Goal: Book appointment/travel/reservation

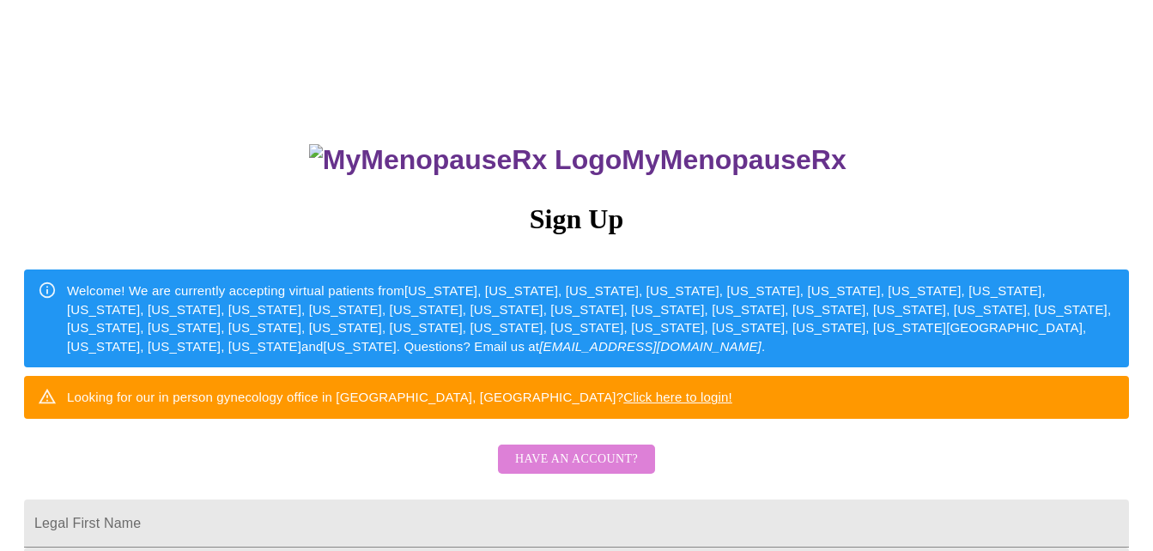
click at [590, 470] on span "Have an account?" at bounding box center [576, 459] width 123 height 21
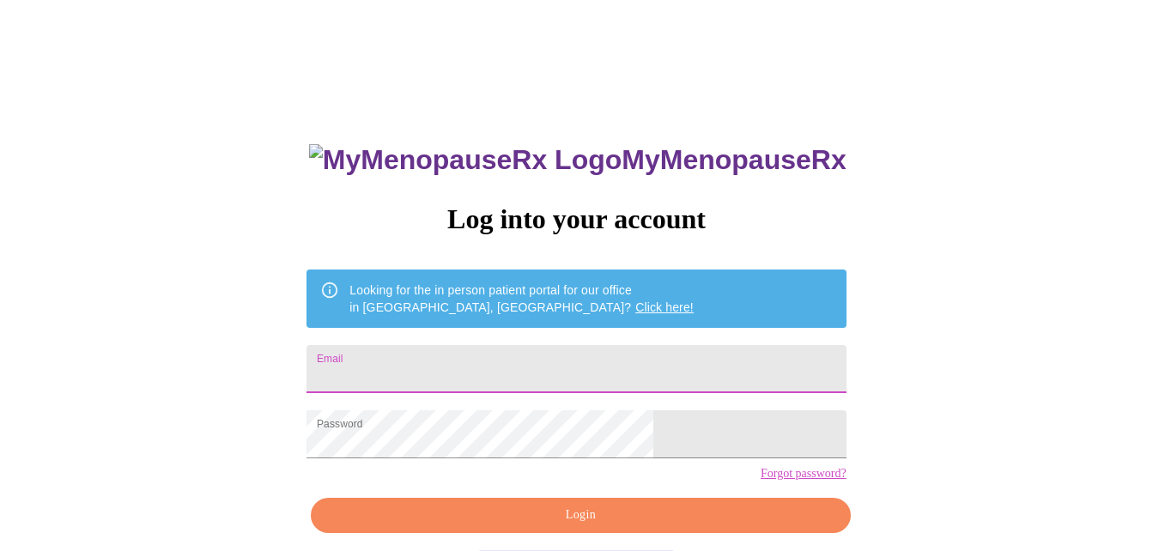
click at [474, 361] on input "Email" at bounding box center [576, 369] width 539 height 48
type input "[PERSON_NAME][EMAIL_ADDRESS][PERSON_NAME][DOMAIN_NAME]"
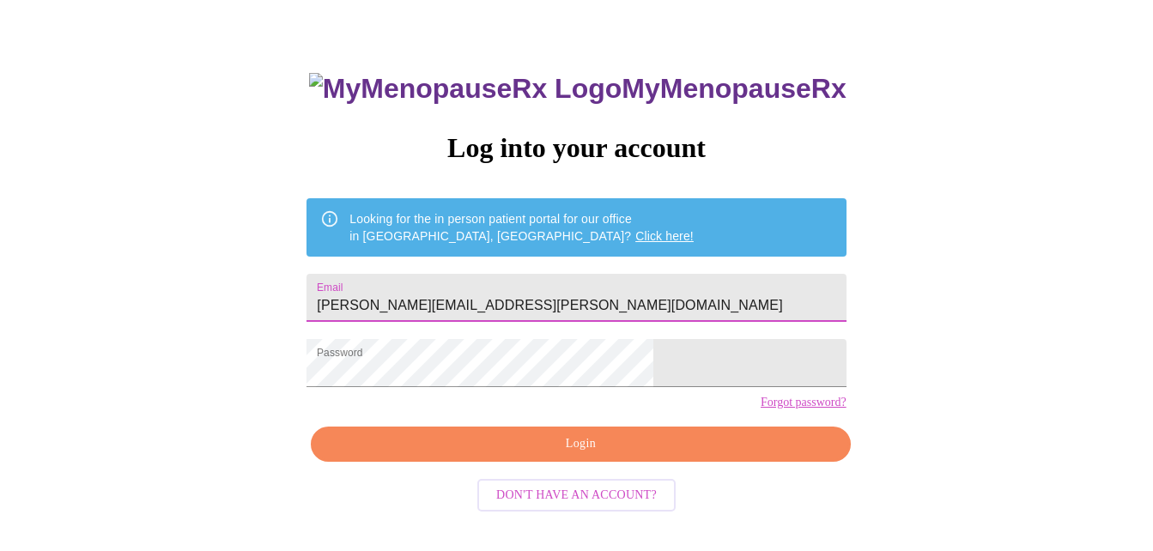
click at [604, 455] on span "Login" at bounding box center [581, 444] width 500 height 21
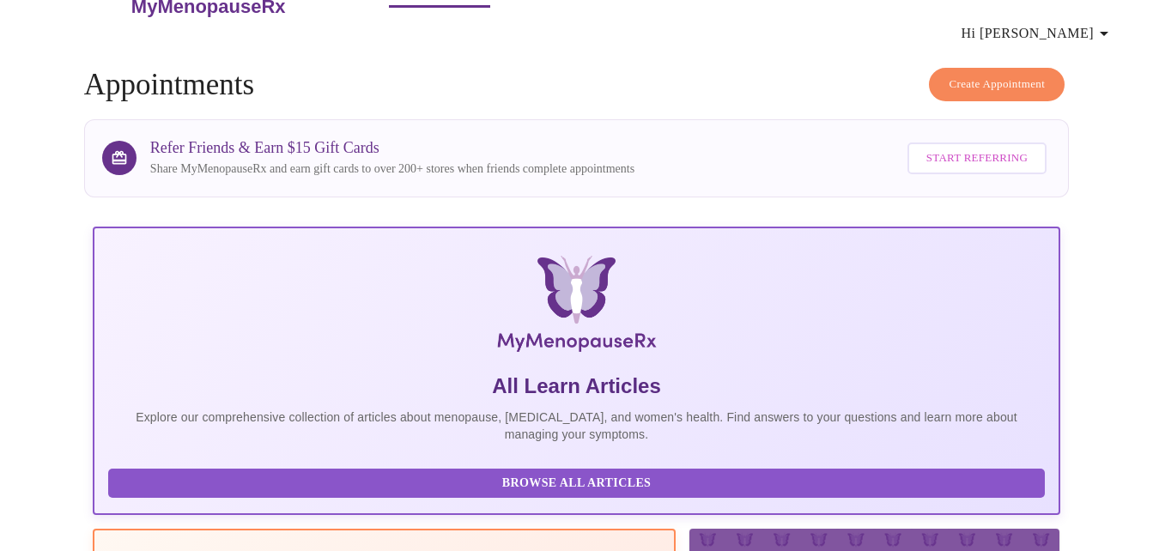
scroll to position [70, 0]
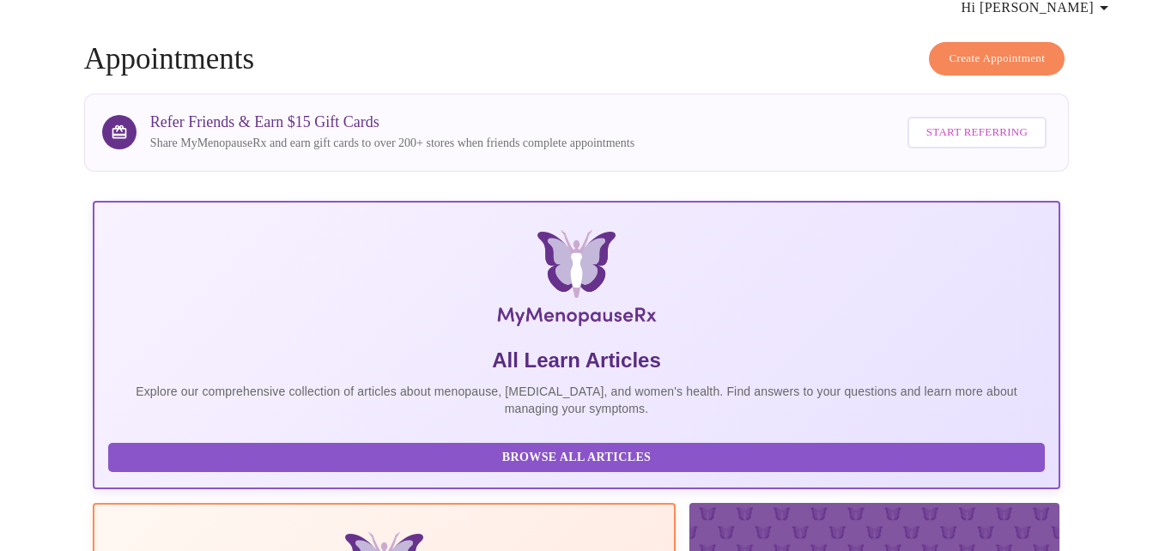
click at [957, 49] on span "Create Appointment" at bounding box center [997, 59] width 96 height 20
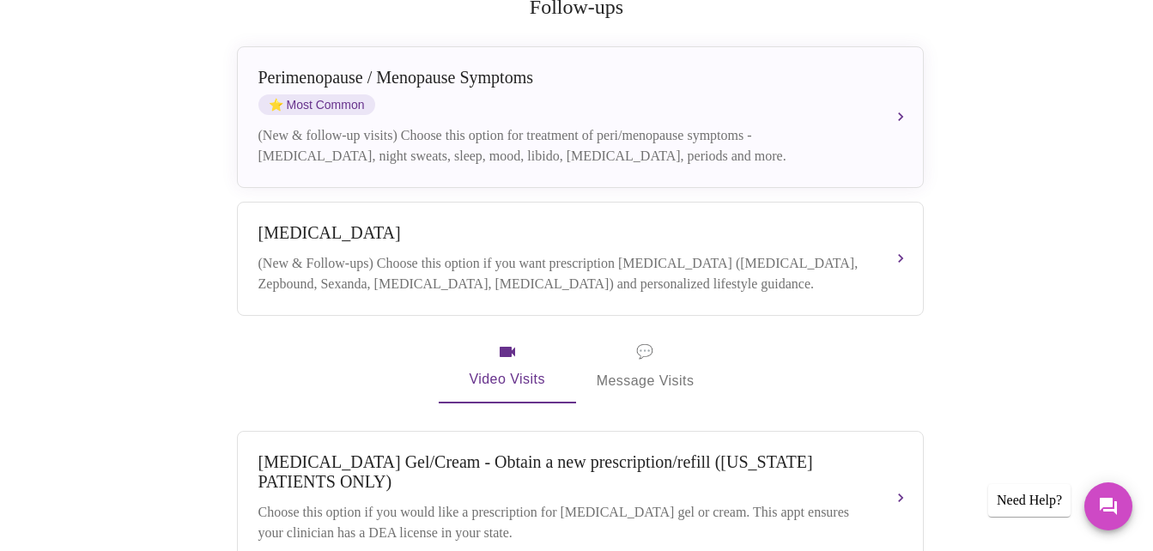
scroll to position [343, 0]
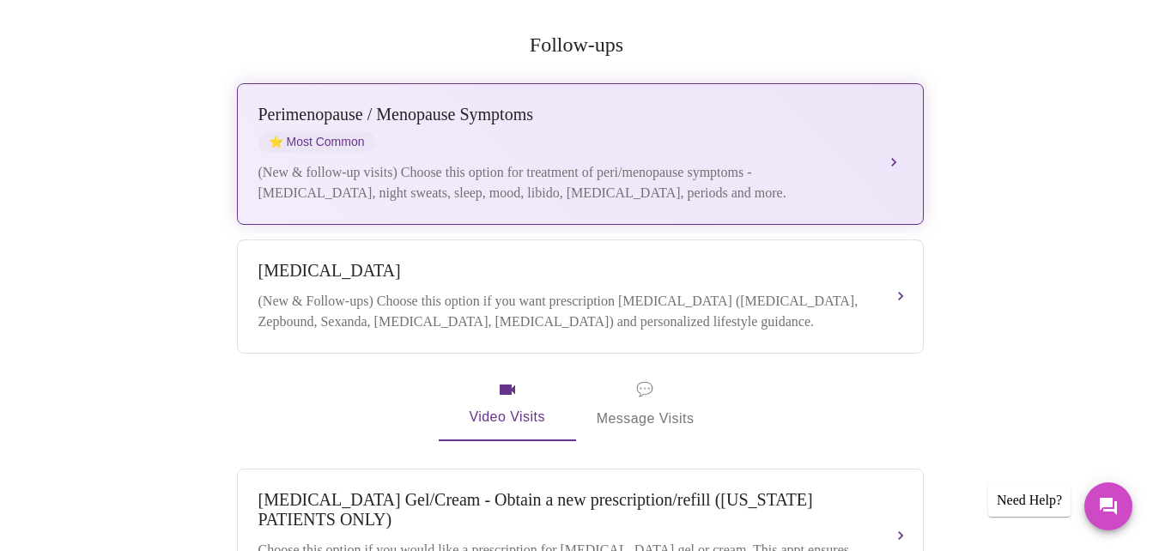
click at [863, 162] on div "(New & follow-up visits) Choose this option for treatment of peri/menopause sym…" at bounding box center [563, 182] width 610 height 41
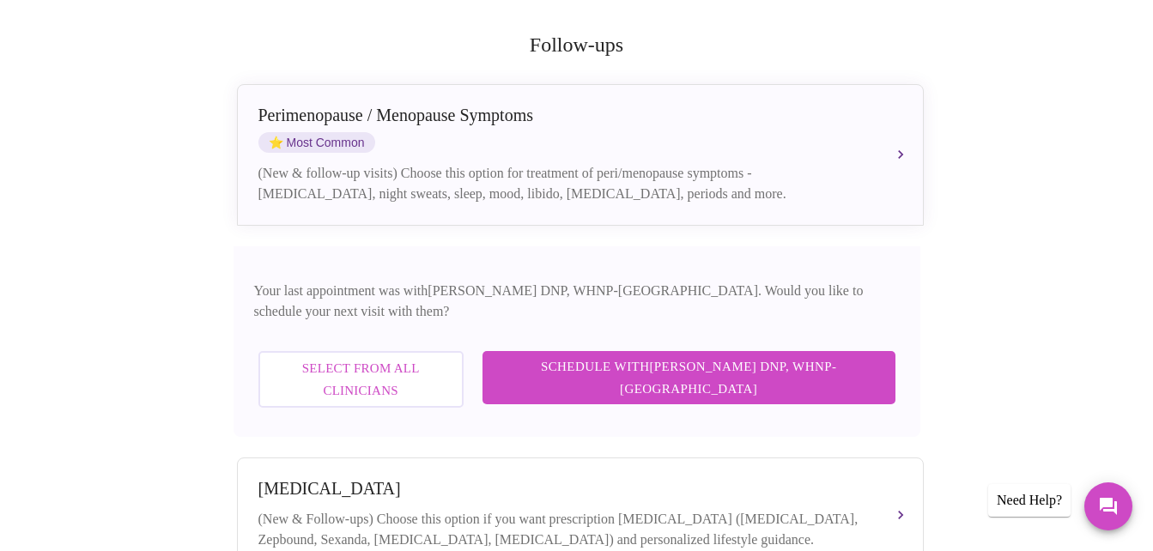
click at [816, 355] on span "Schedule with [PERSON_NAME] DNP, WHNP-BC" at bounding box center [689, 378] width 379 height 46
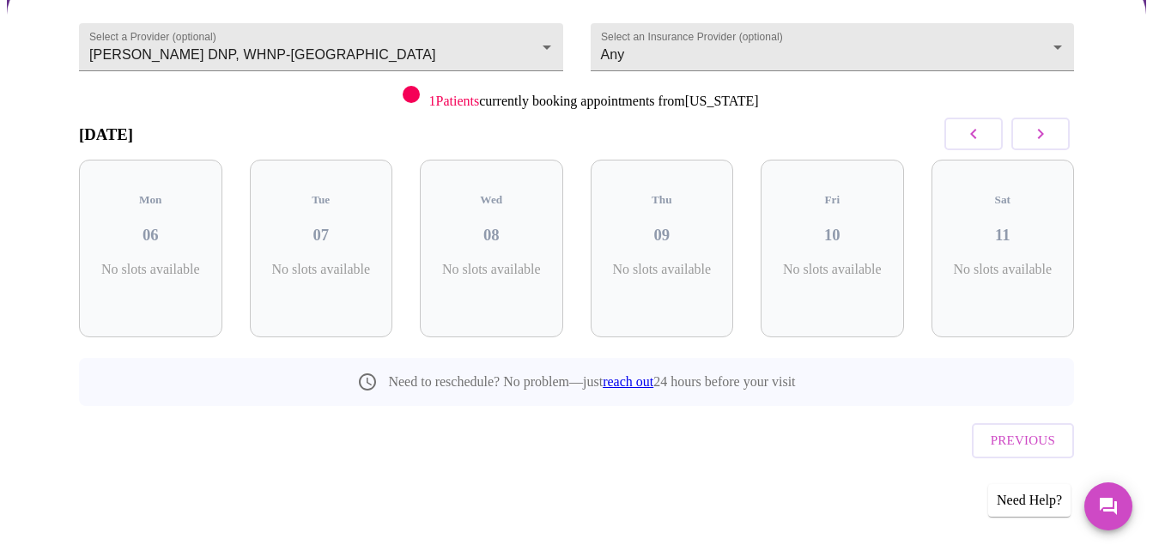
scroll to position [124, 0]
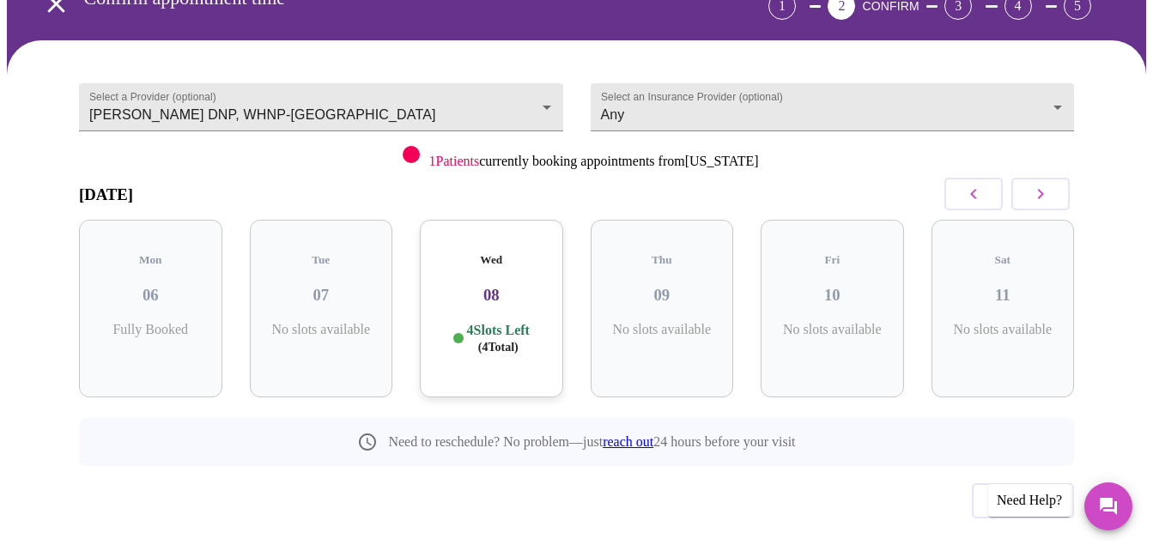
click at [1047, 184] on icon "button" at bounding box center [1040, 194] width 21 height 21
click at [984, 184] on icon "button" at bounding box center [973, 194] width 21 height 21
click at [671, 286] on h3 "08" at bounding box center [662, 295] width 116 height 19
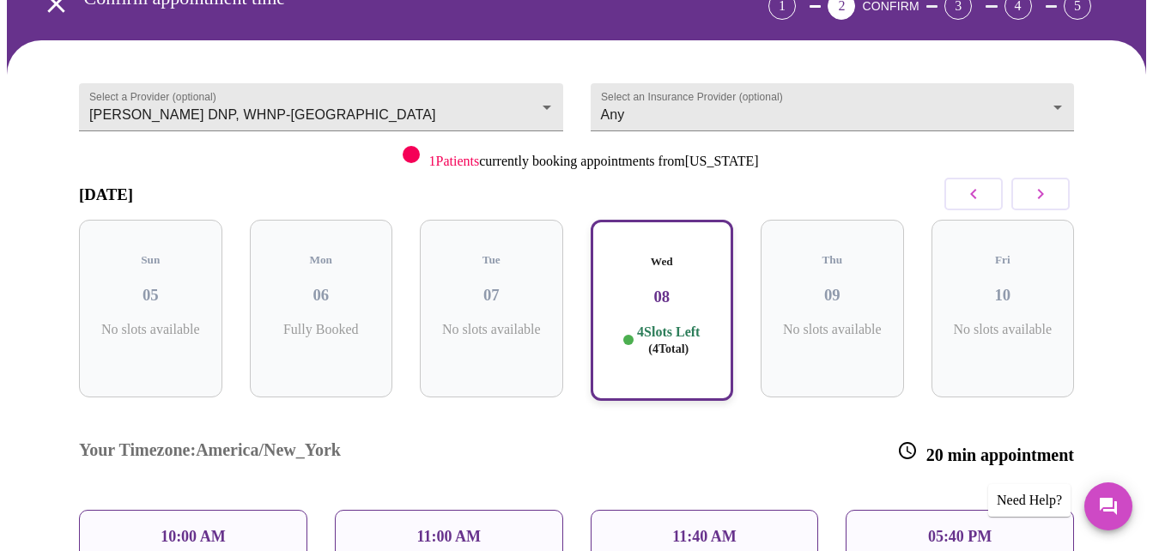
click at [496, 510] on div "11:00 AM" at bounding box center [449, 537] width 228 height 54
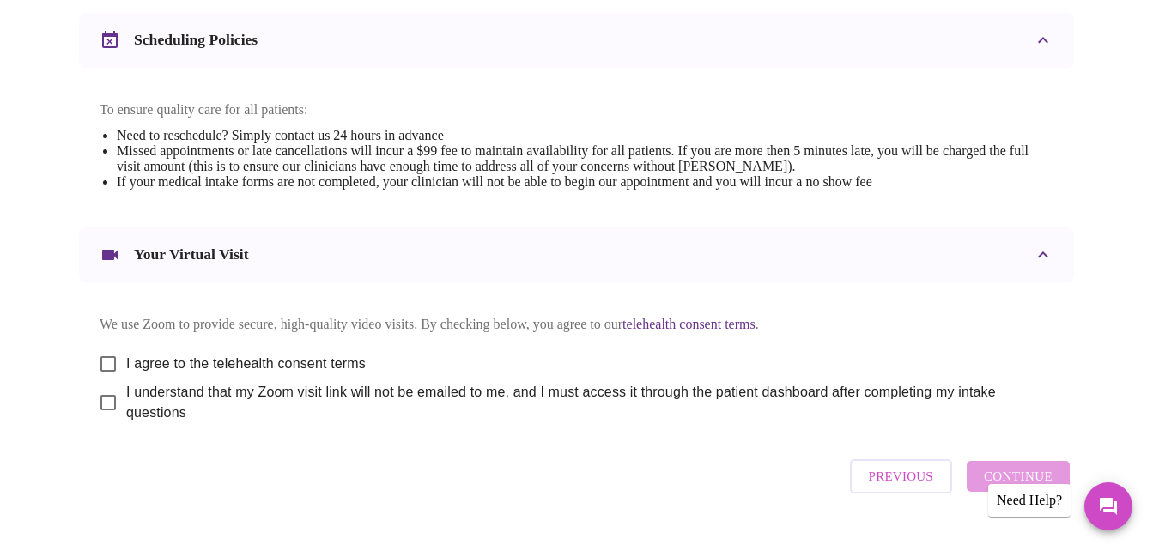
scroll to position [687, 0]
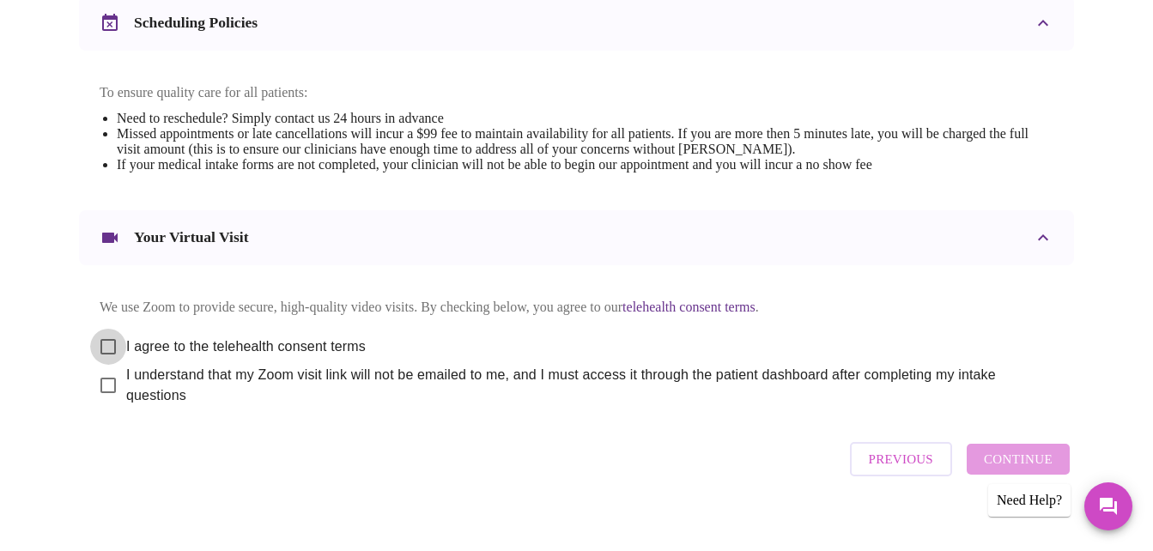
click at [103, 333] on input "I agree to the telehealth consent terms" at bounding box center [108, 347] width 36 height 36
checkbox input "true"
click at [107, 377] on input "I understand that my Zoom visit link will not be emailed to me, and I must acce…" at bounding box center [108, 385] width 36 height 36
checkbox input "true"
click at [1032, 453] on span "Continue" at bounding box center [1018, 459] width 69 height 22
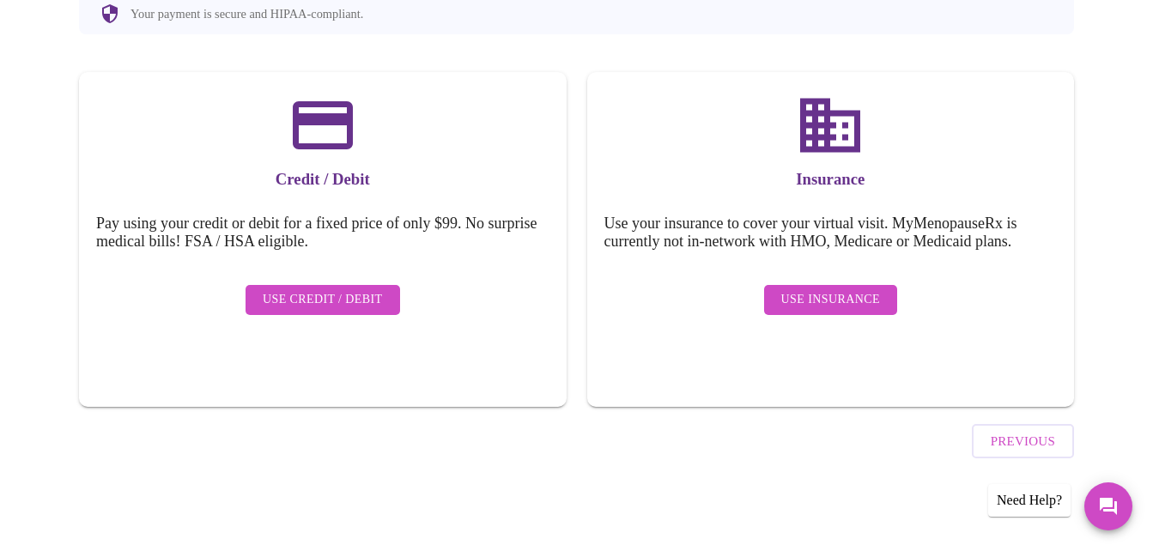
scroll to position [179, 0]
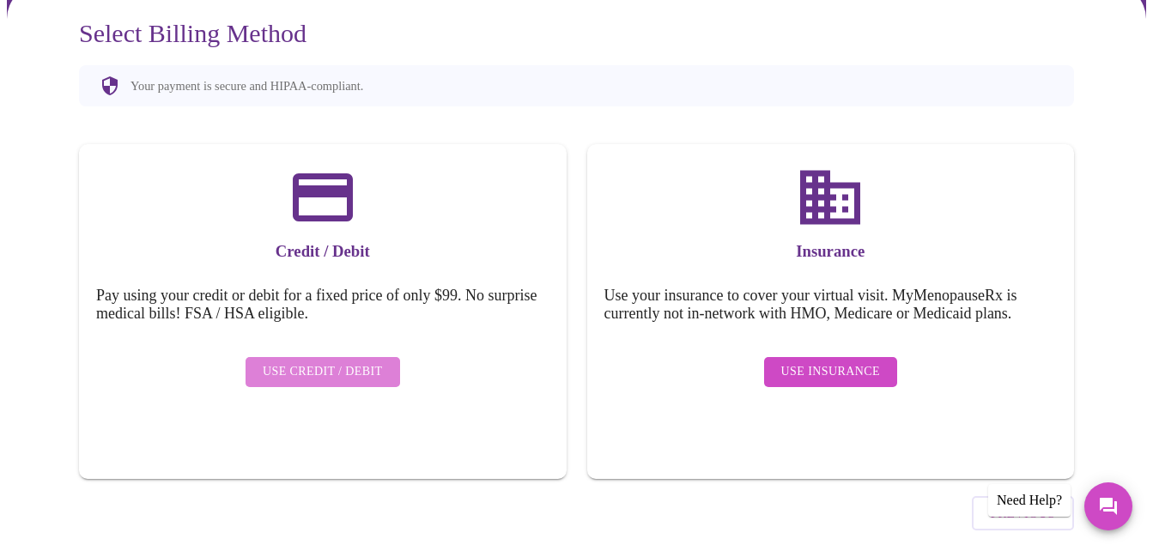
click at [328, 361] on span "Use Credit / Debit" at bounding box center [323, 371] width 120 height 21
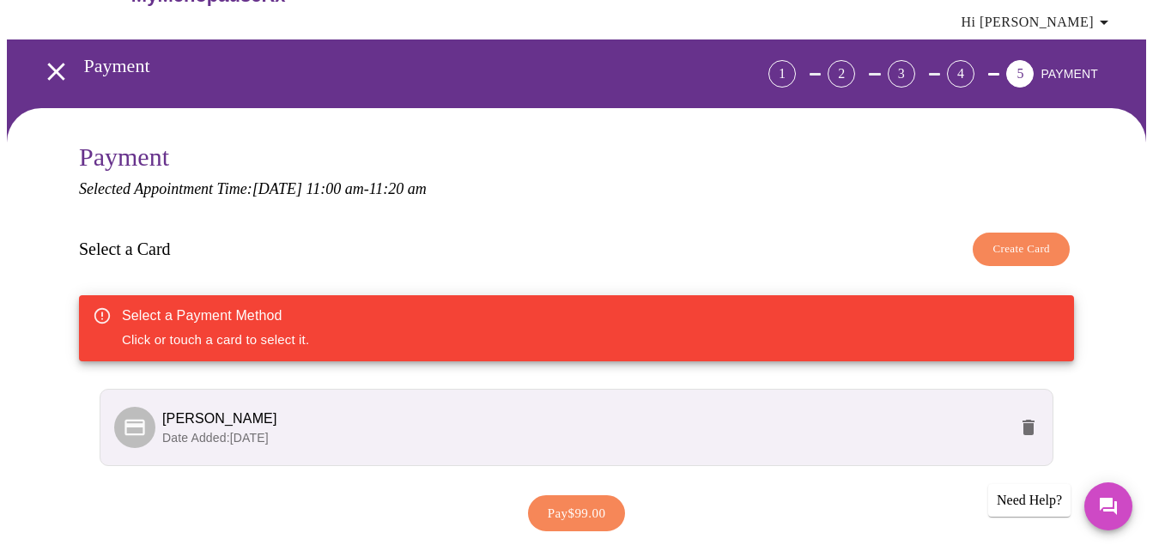
scroll to position [86, 0]
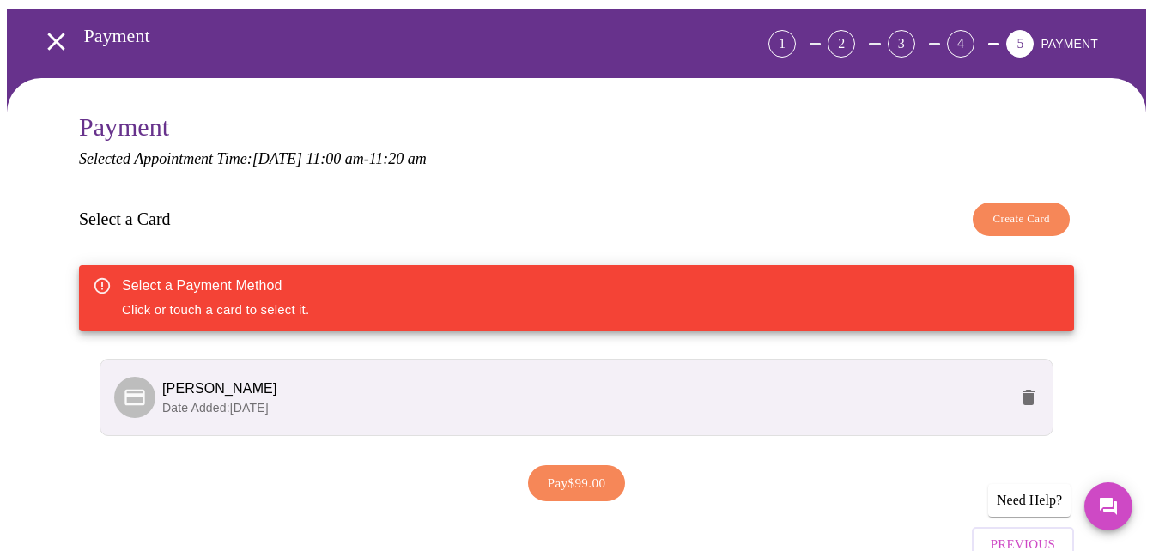
click at [254, 401] on span "Date Added: [DATE]" at bounding box center [215, 408] width 106 height 14
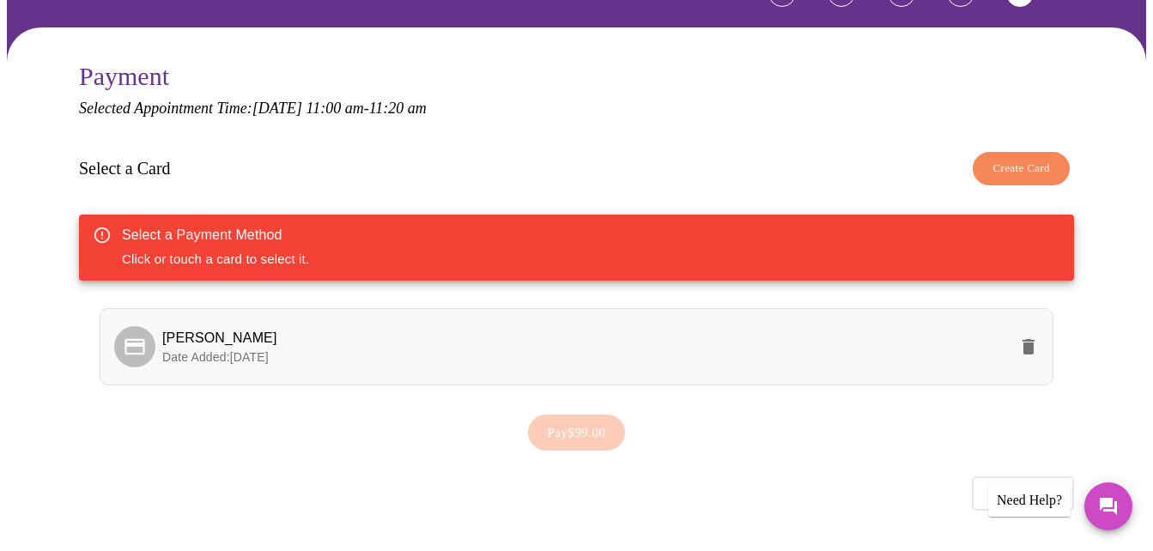
scroll to position [156, 0]
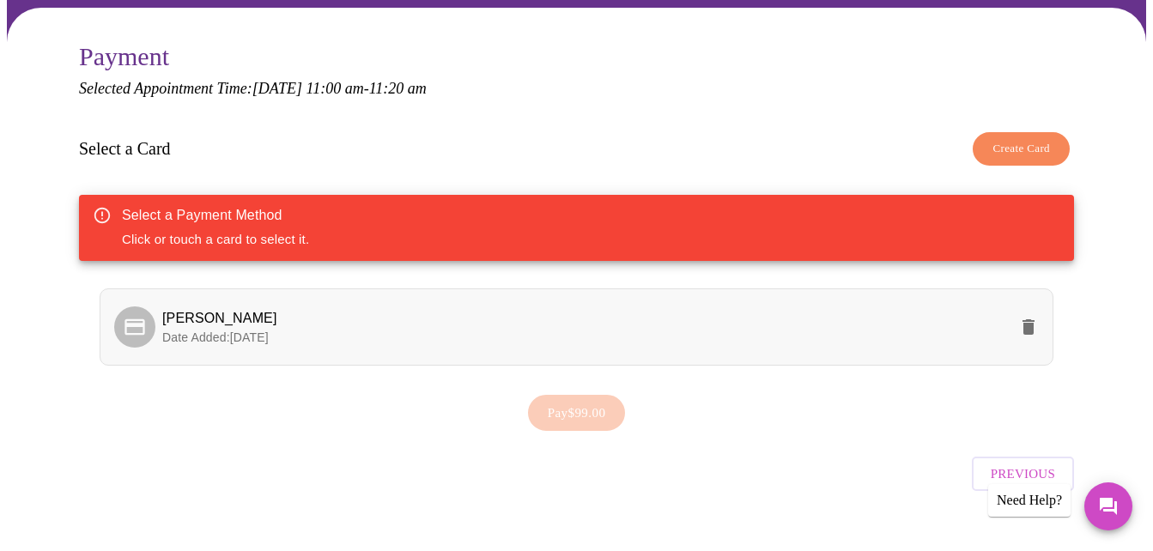
click at [227, 311] on span "[PERSON_NAME]" at bounding box center [219, 318] width 115 height 15
drag, startPoint x: 227, startPoint y: 293, endPoint x: 383, endPoint y: 302, distance: 156.5
click at [383, 329] on p "Date Added: [DATE]" at bounding box center [585, 337] width 846 height 17
click at [604, 402] on span "Pay $99.00" at bounding box center [577, 413] width 58 height 22
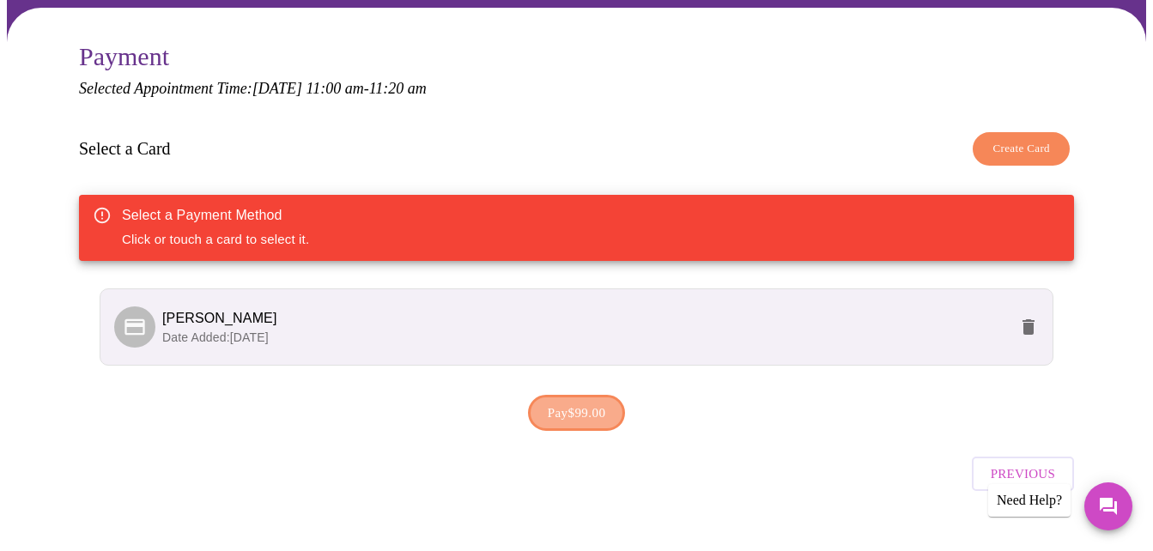
scroll to position [155, 0]
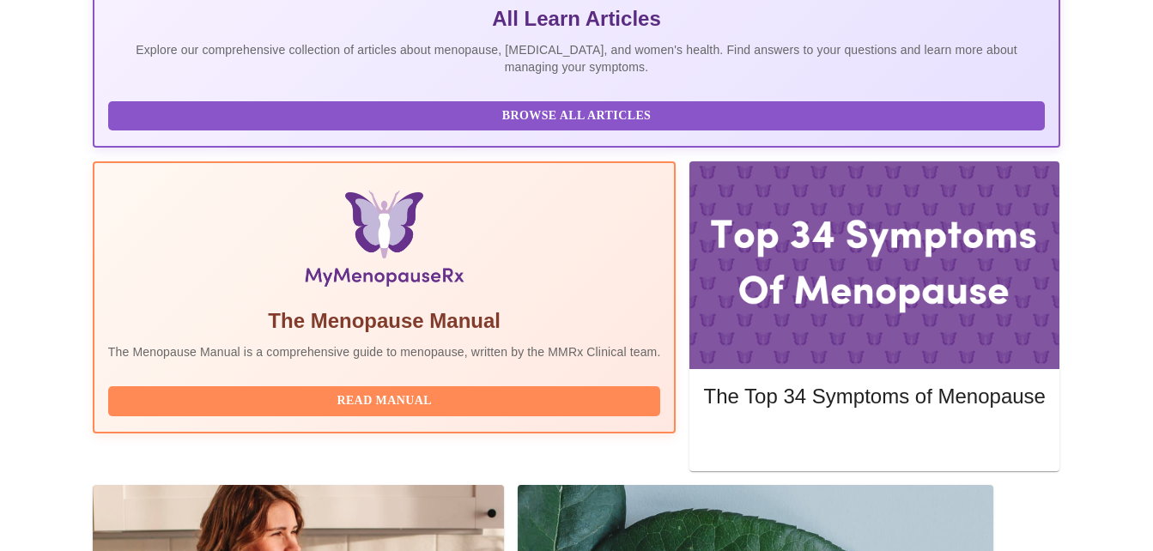
scroll to position [498, 0]
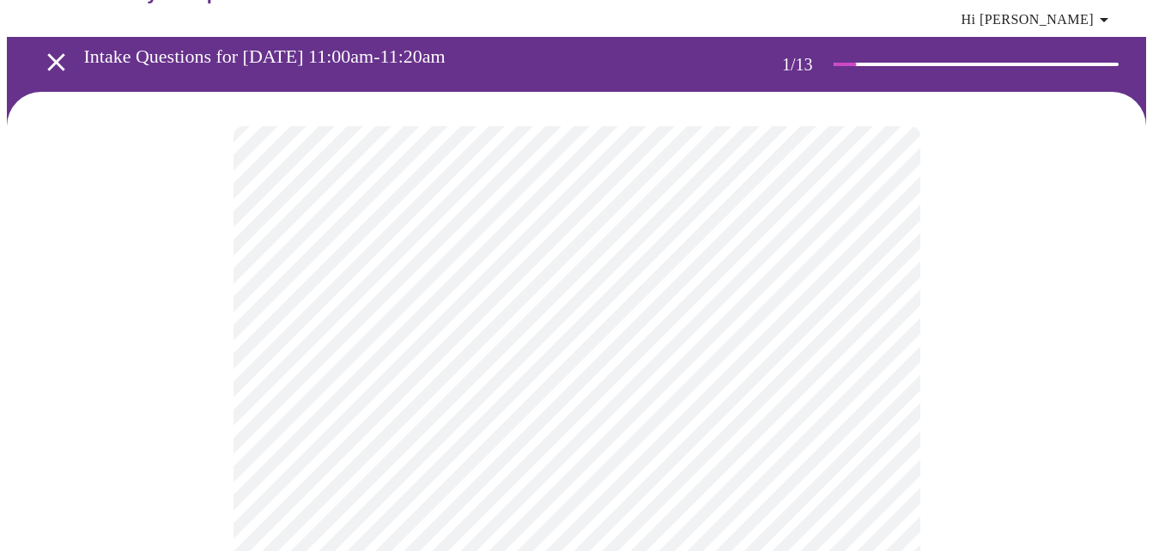
scroll to position [86, 0]
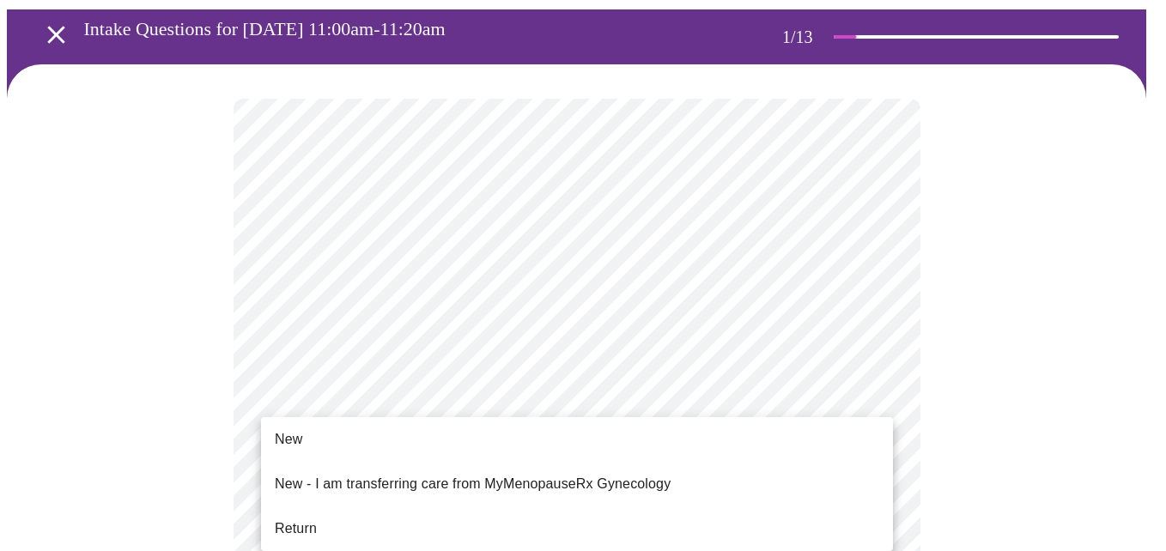
click at [300, 519] on span "Return" at bounding box center [296, 529] width 42 height 21
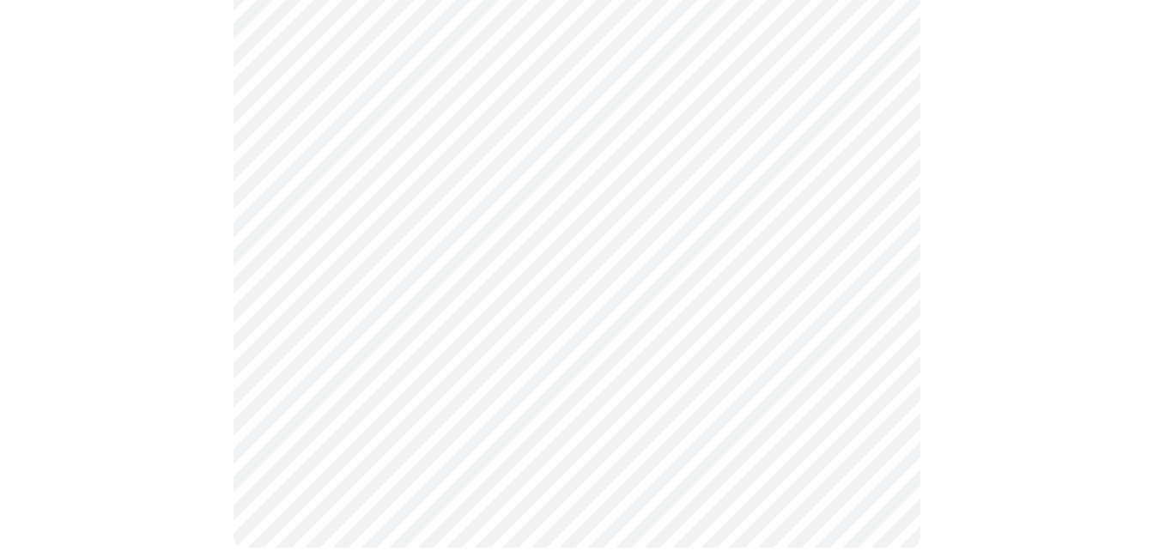
scroll to position [0, 0]
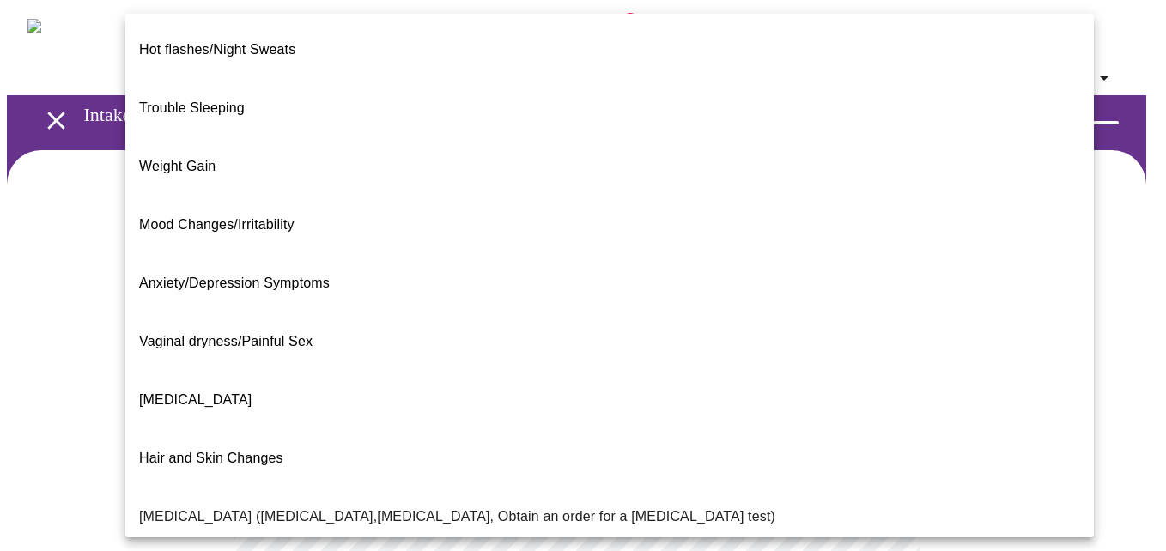
click at [515, 352] on body "MyMenopauseRx Appointments Messaging Labs 1 Uploads Medications Community Refer…" at bounding box center [583, 535] width 1152 height 1056
click at [276, 451] on span "Hair and Skin Changes" at bounding box center [211, 458] width 144 height 15
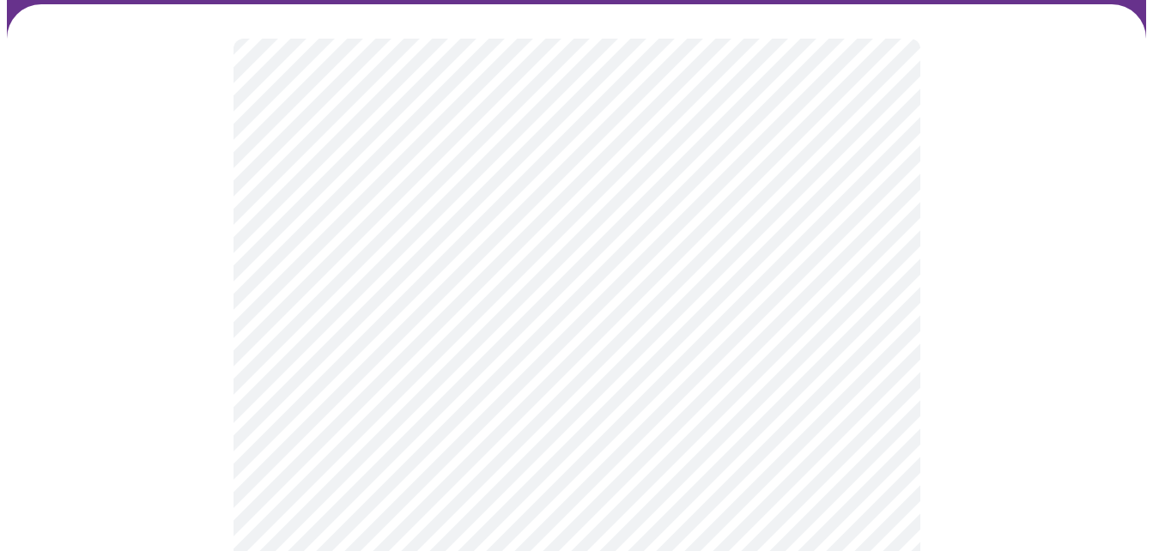
scroll to position [172, 0]
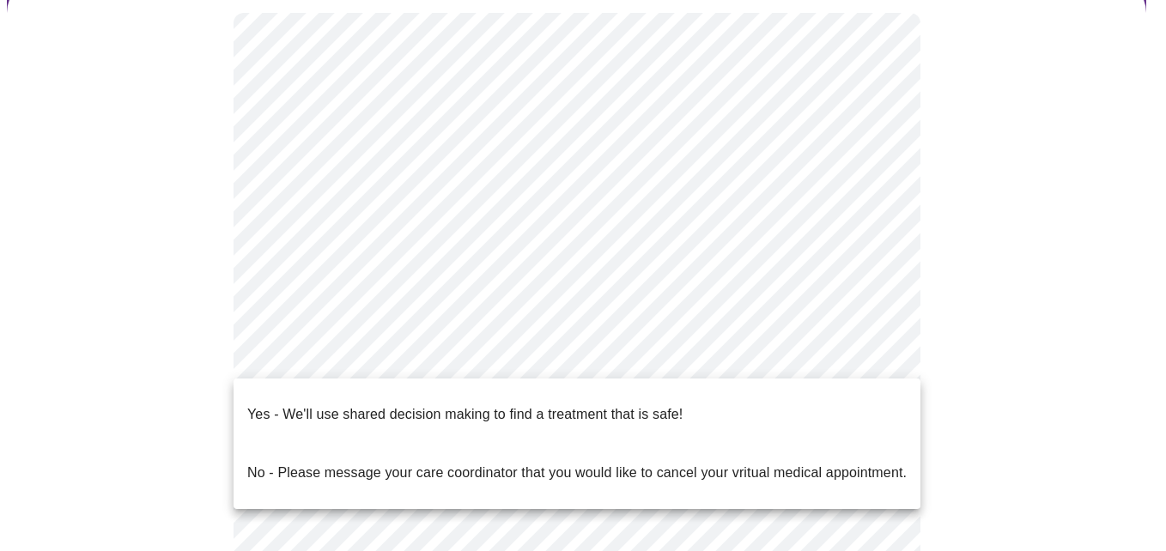
click at [865, 359] on body "MyMenopauseRx Appointments Messaging Labs 1 Uploads Medications Community Refer…" at bounding box center [583, 358] width 1152 height 1046
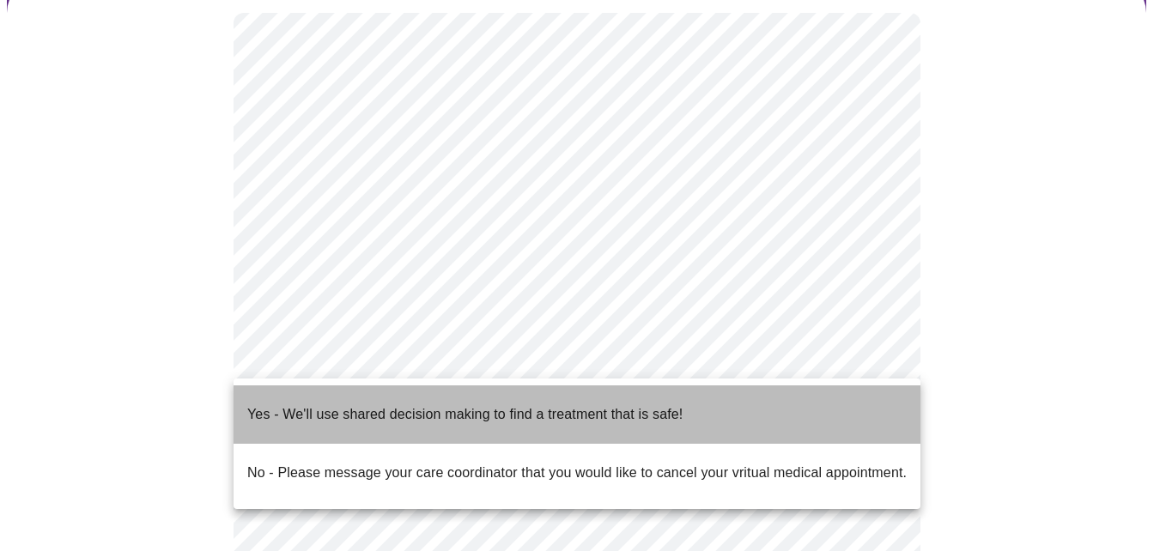
click at [624, 404] on p "Yes - We'll use shared decision making to find a treatment that is safe!" at bounding box center [464, 414] width 435 height 21
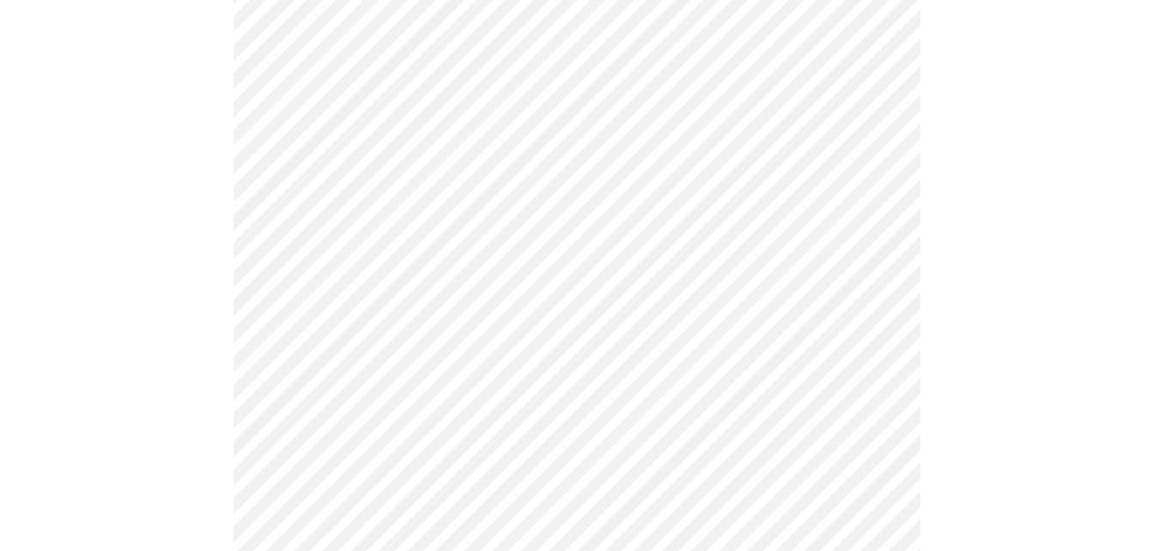
scroll to position [0, 0]
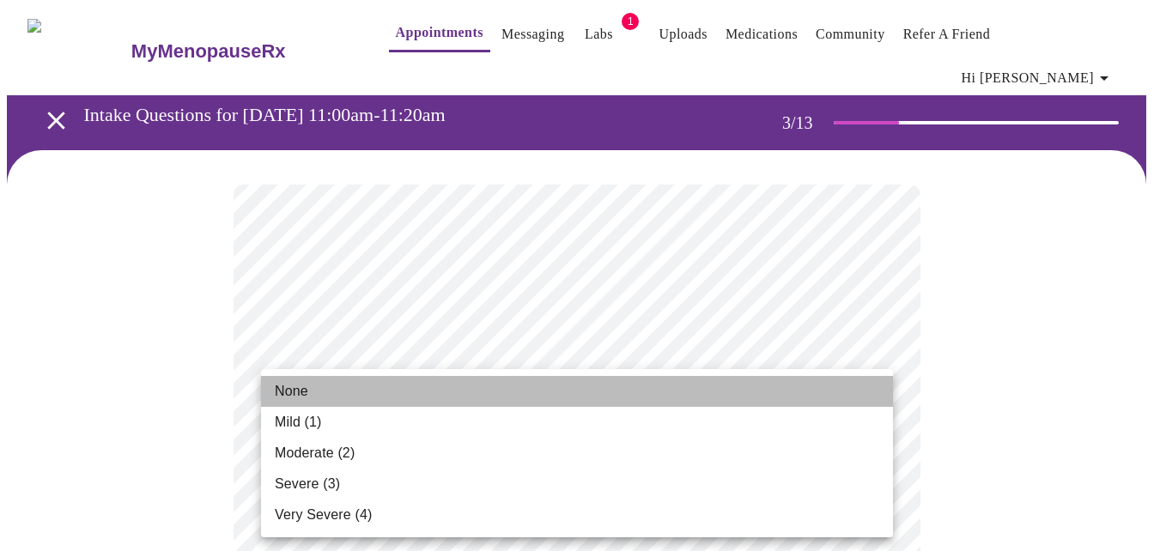
click at [322, 393] on li "None" at bounding box center [577, 391] width 632 height 31
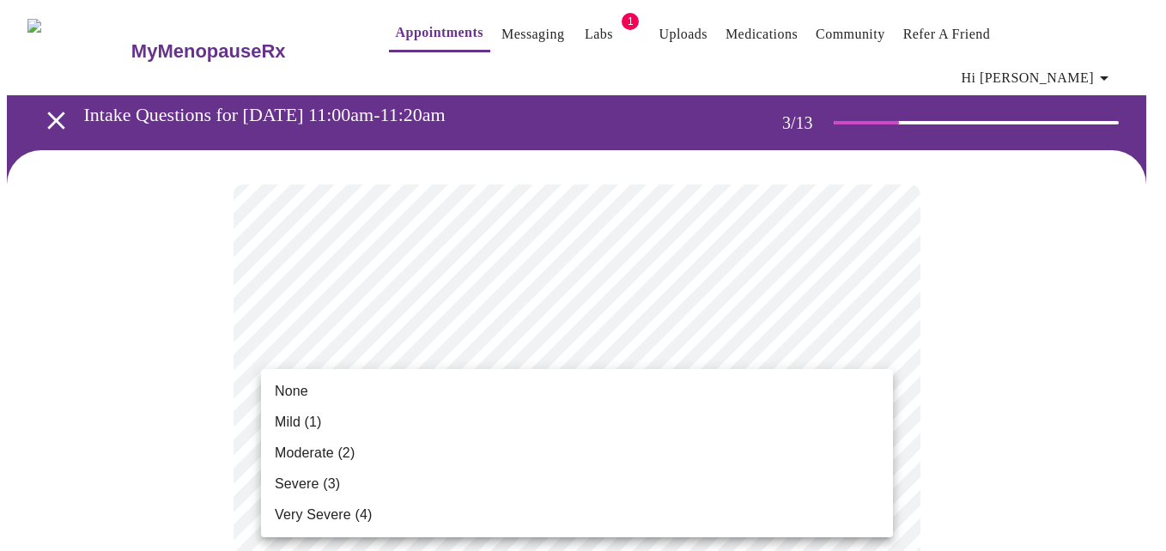
click at [315, 425] on span "Mild (1)" at bounding box center [298, 422] width 47 height 21
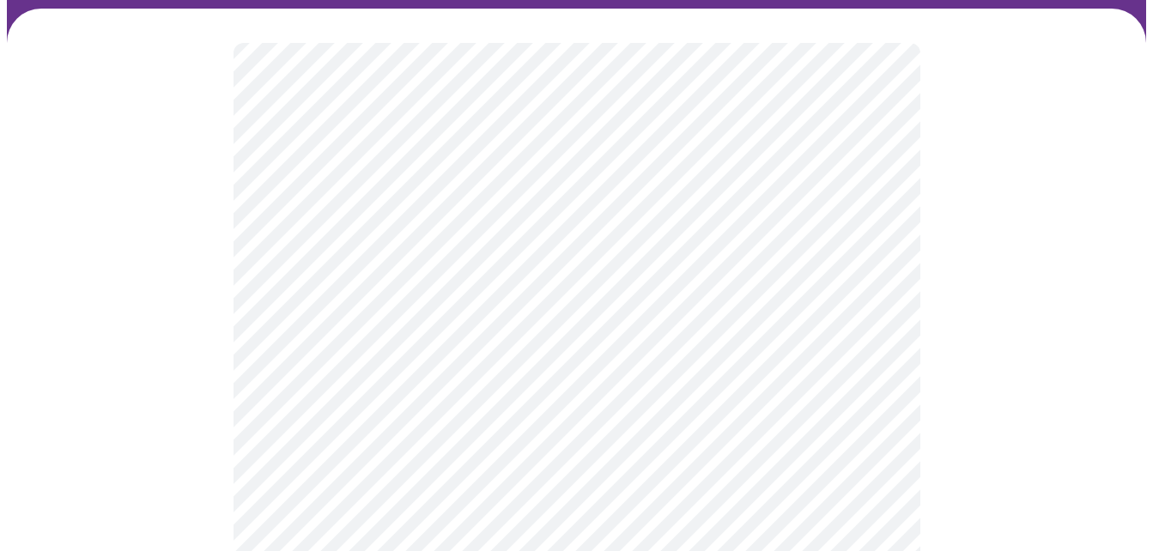
scroll to position [172, 0]
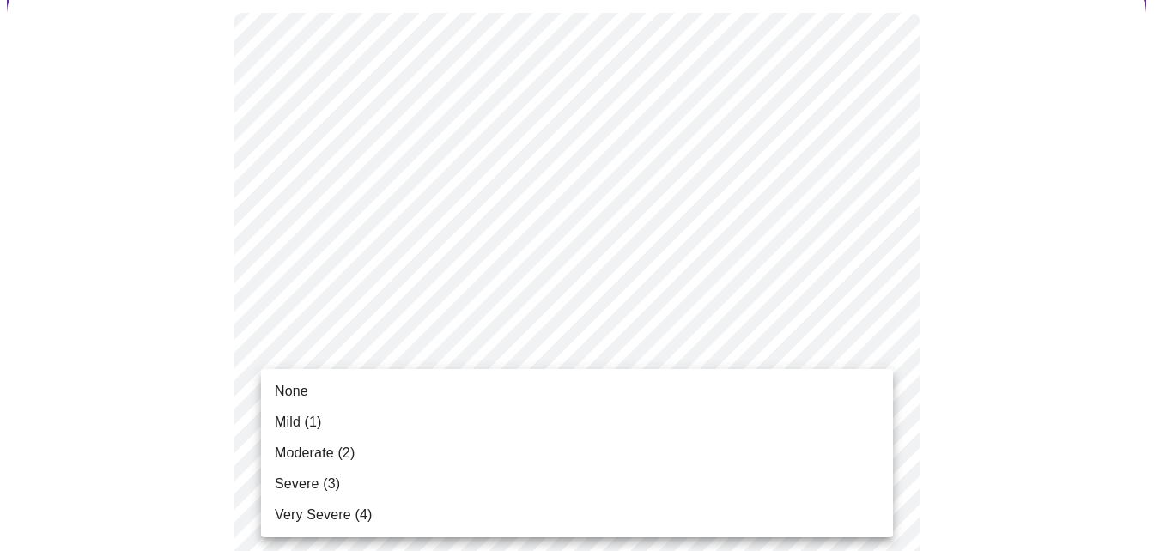
click at [304, 374] on ul "None Mild (1) Moderate (2) Severe (3) Very Severe (4)" at bounding box center [577, 453] width 632 height 168
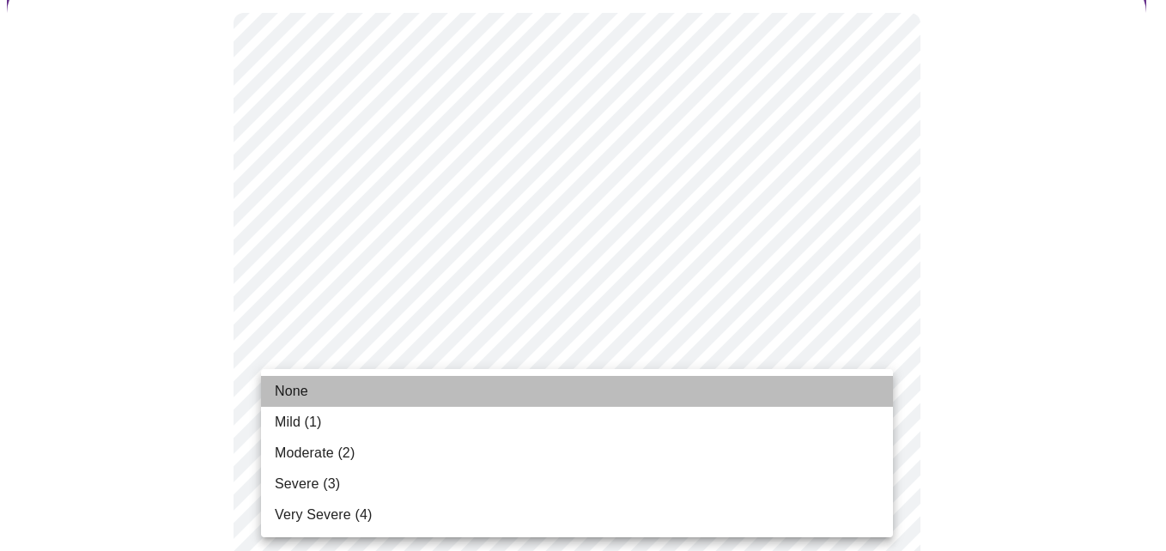
click at [300, 386] on span "None" at bounding box center [291, 391] width 33 height 21
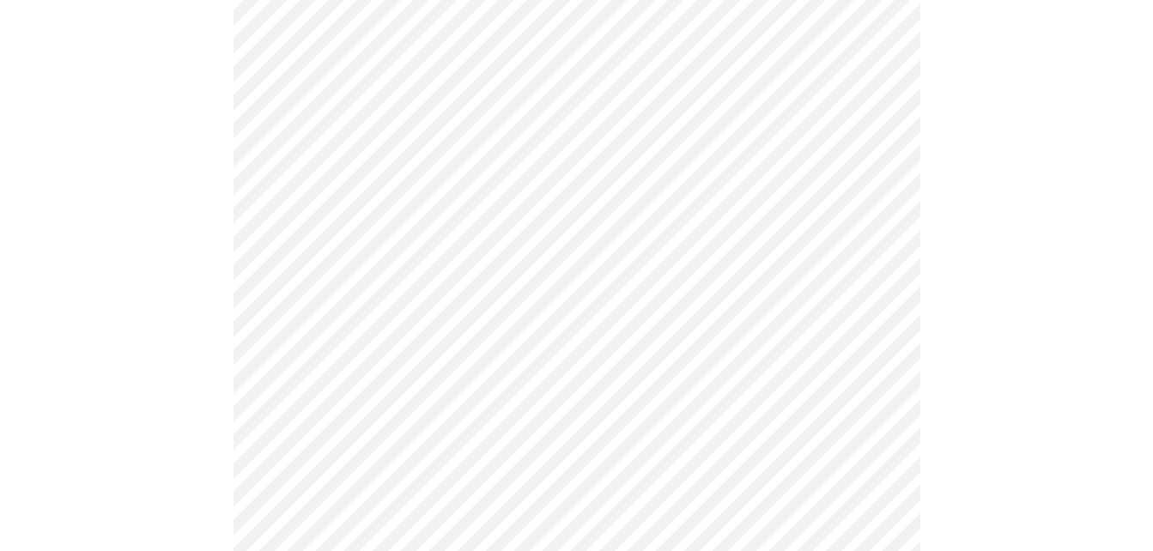
scroll to position [343, 0]
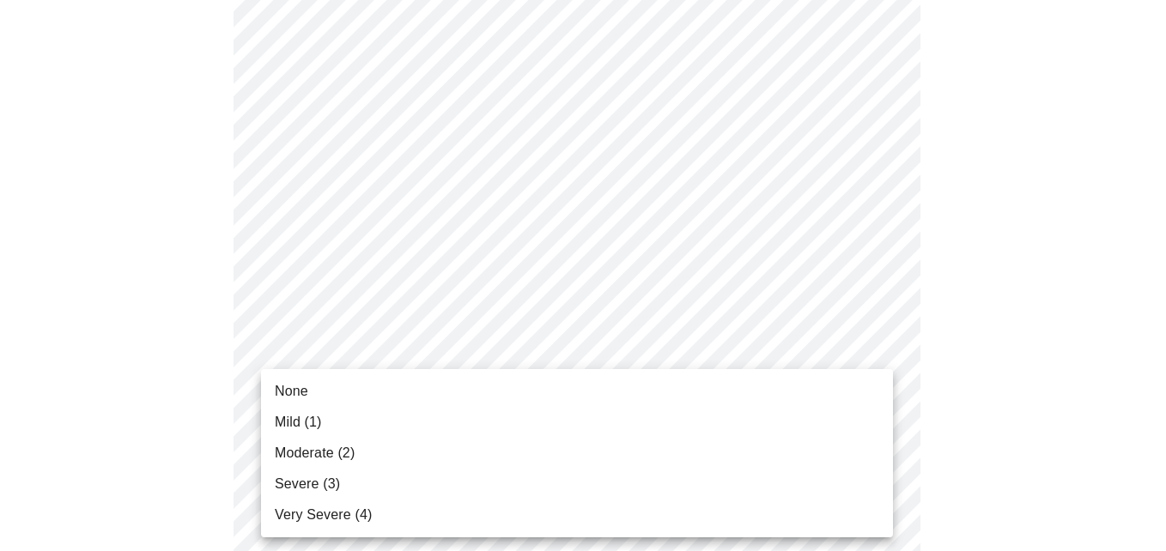
click at [299, 388] on span "None" at bounding box center [291, 391] width 33 height 21
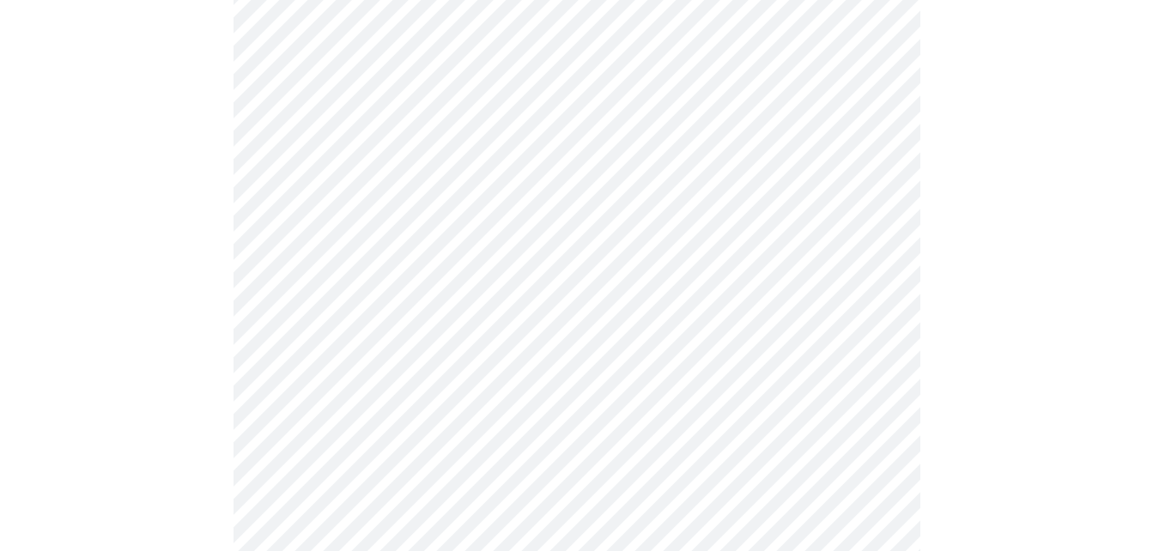
scroll to position [515, 0]
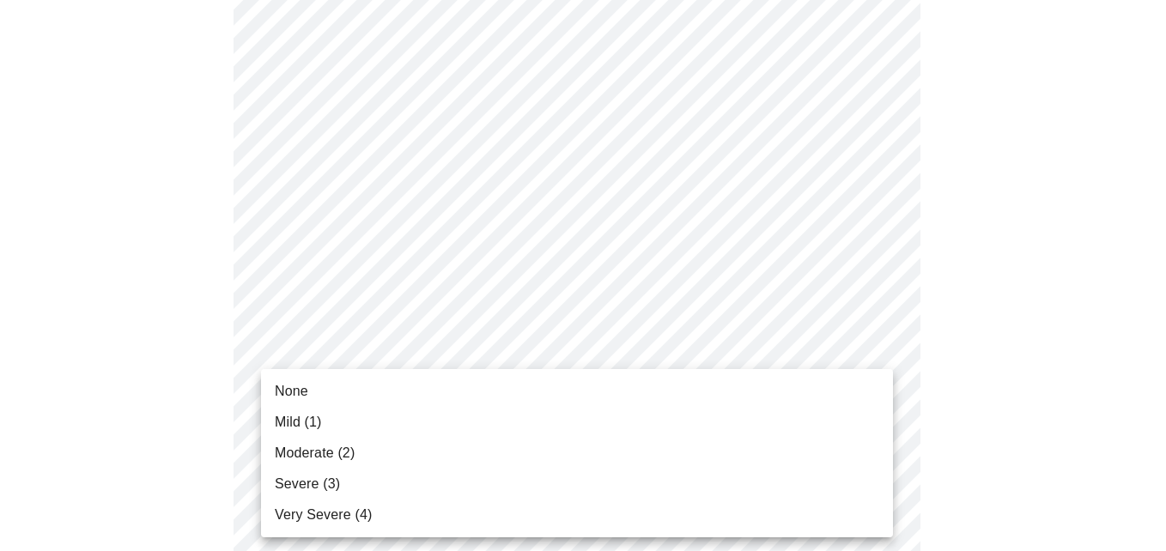
click at [301, 422] on span "Mild (1)" at bounding box center [298, 422] width 47 height 21
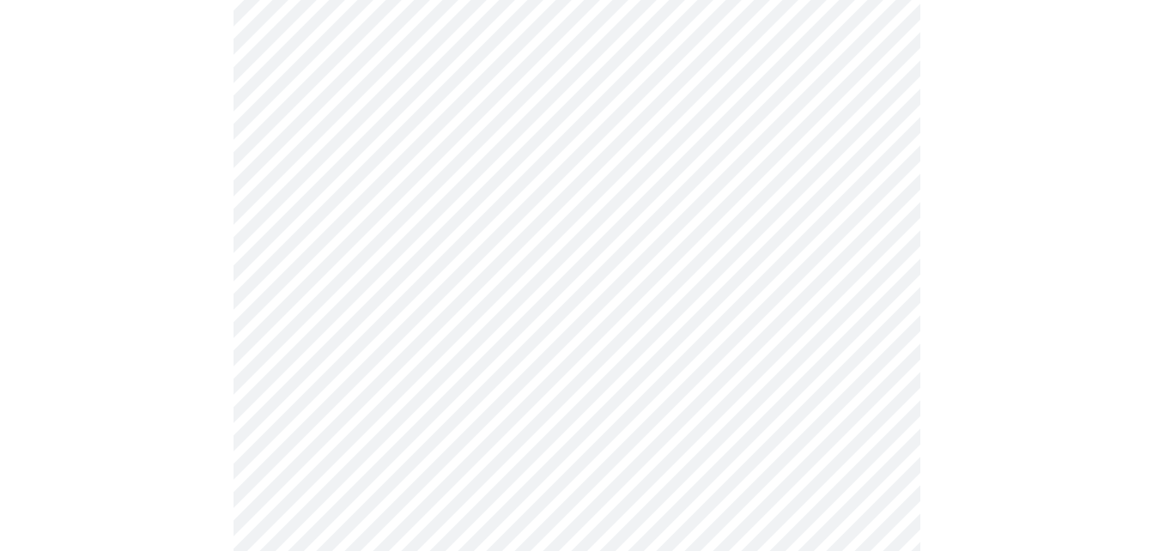
scroll to position [601, 0]
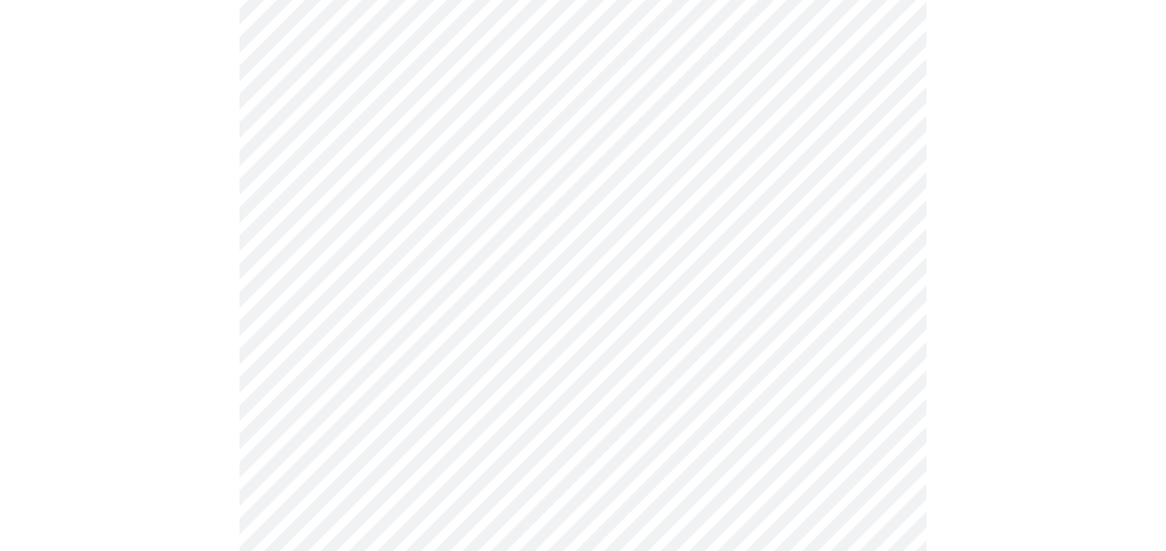
click at [507, 410] on body "MyMenopauseRx Appointments Messaging Labs 1 Uploads Medications Community Refer…" at bounding box center [583, 500] width 1152 height 2188
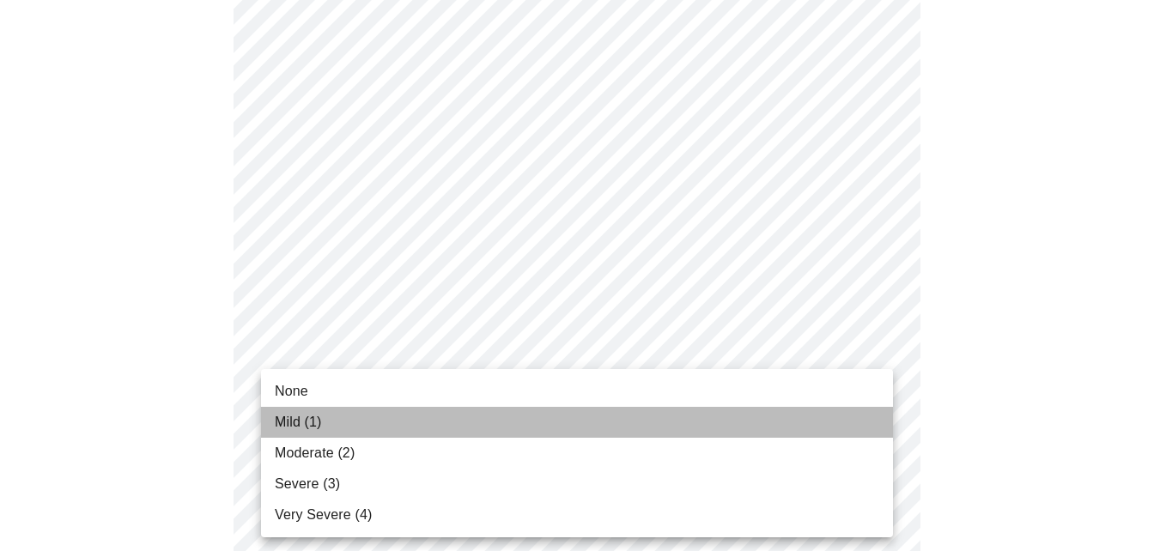
click at [370, 430] on li "Mild (1)" at bounding box center [577, 422] width 632 height 31
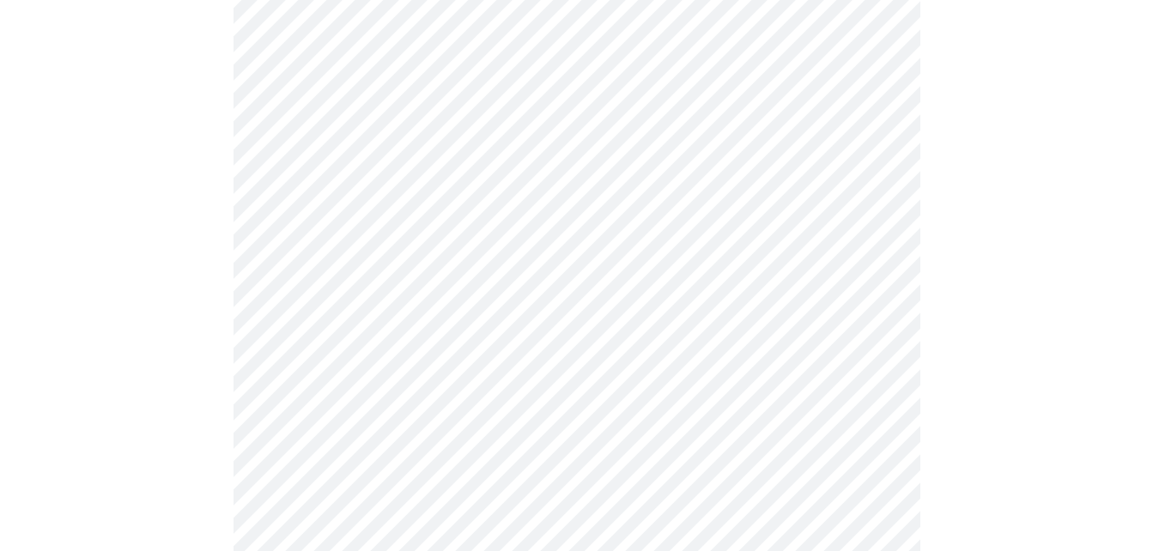
scroll to position [687, 0]
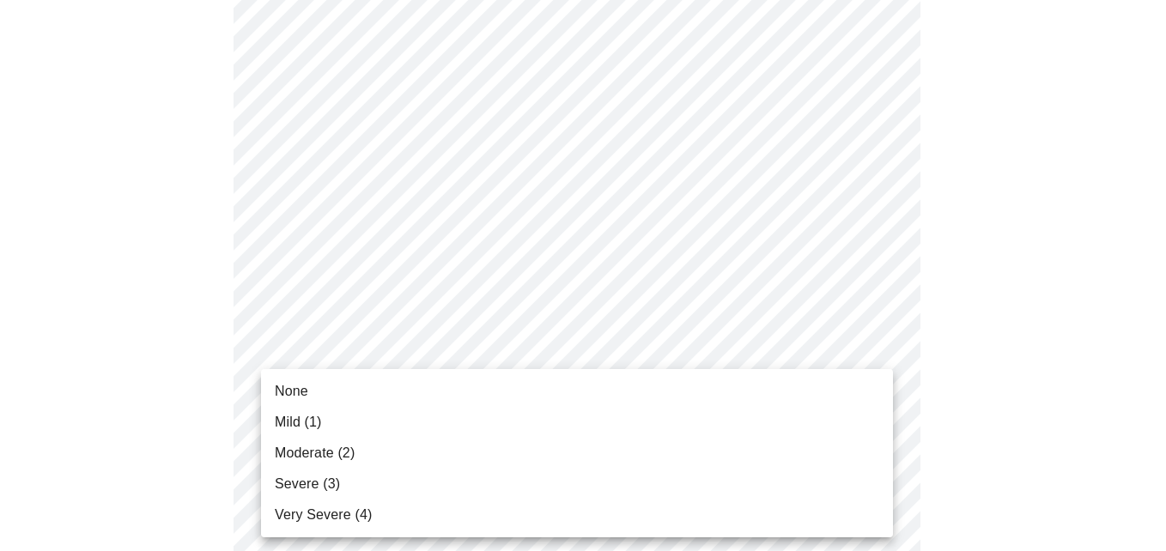
click at [476, 458] on body "MyMenopauseRx Appointments Messaging Labs 1 Uploads Medications Community Refer…" at bounding box center [583, 402] width 1152 height 2164
click at [308, 418] on span "Mild (1)" at bounding box center [298, 422] width 47 height 21
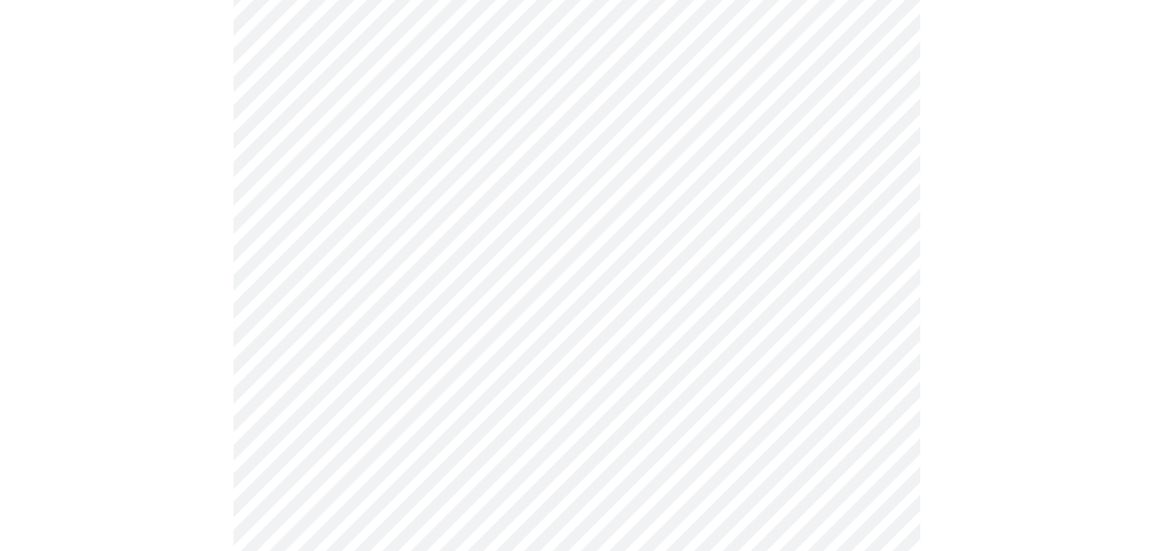
scroll to position [859, 0]
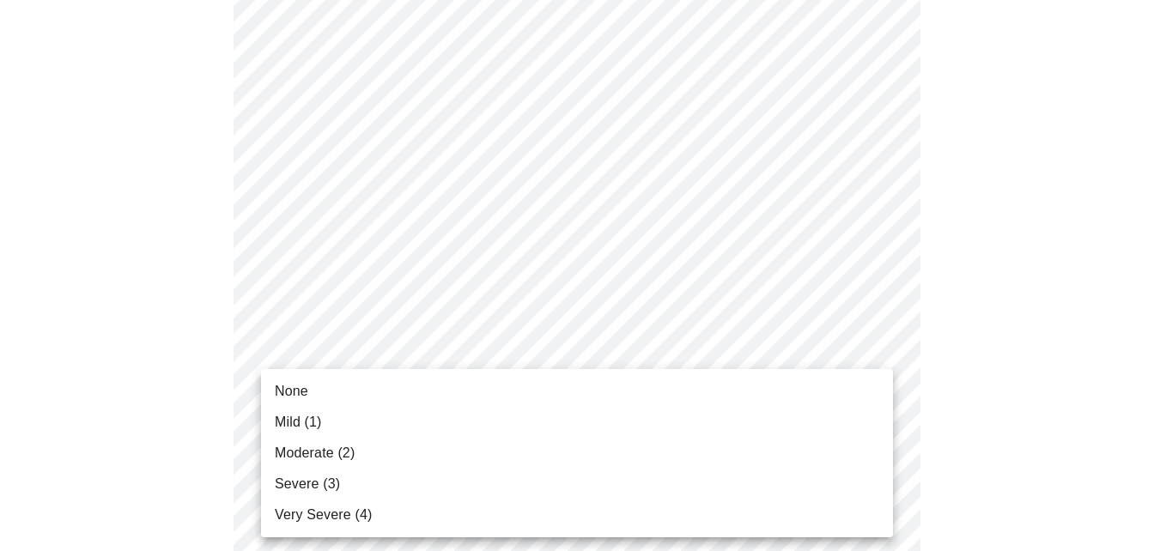
click at [308, 418] on body "MyMenopauseRx Appointments Messaging Labs 1 Uploads Medications Community Refer…" at bounding box center [583, 218] width 1152 height 2140
click at [308, 418] on span "Mild (1)" at bounding box center [298, 422] width 47 height 21
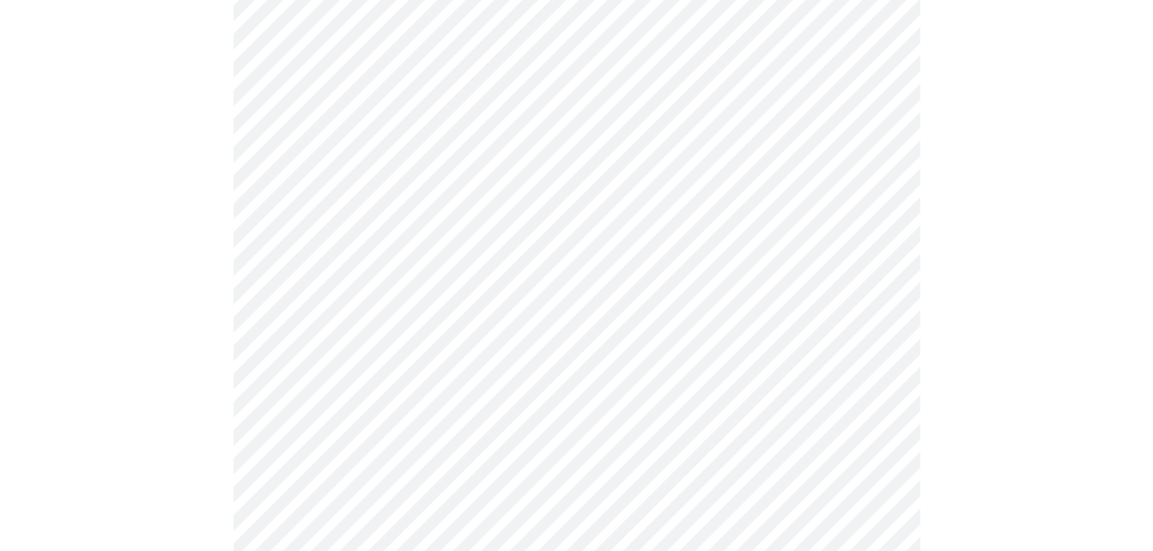
scroll to position [1030, 0]
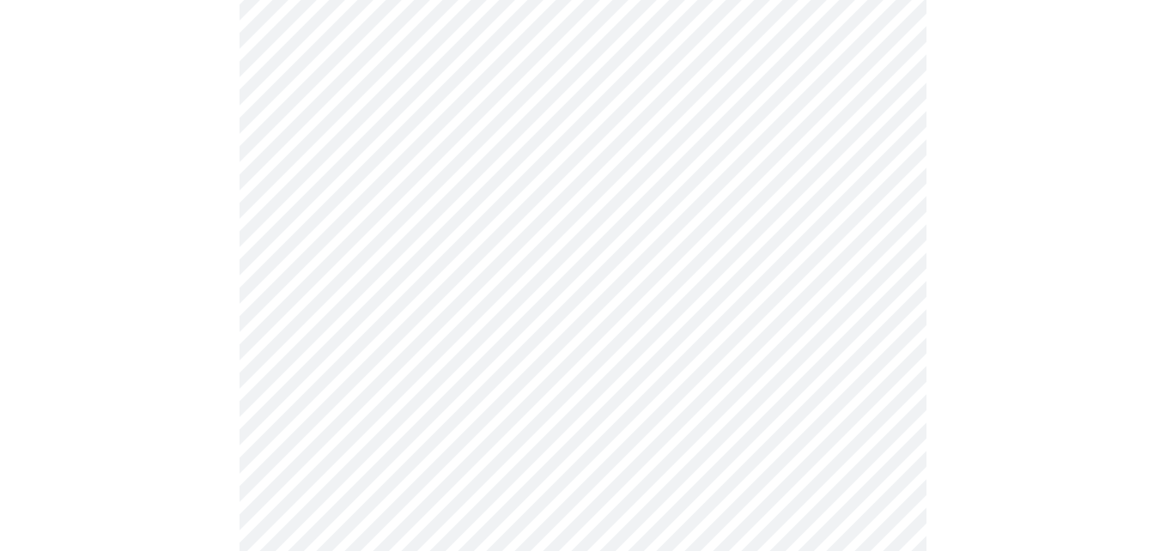
click at [460, 395] on body "MyMenopauseRx Appointments Messaging Labs 1 Uploads Medications Community Refer…" at bounding box center [583, 34] width 1152 height 2115
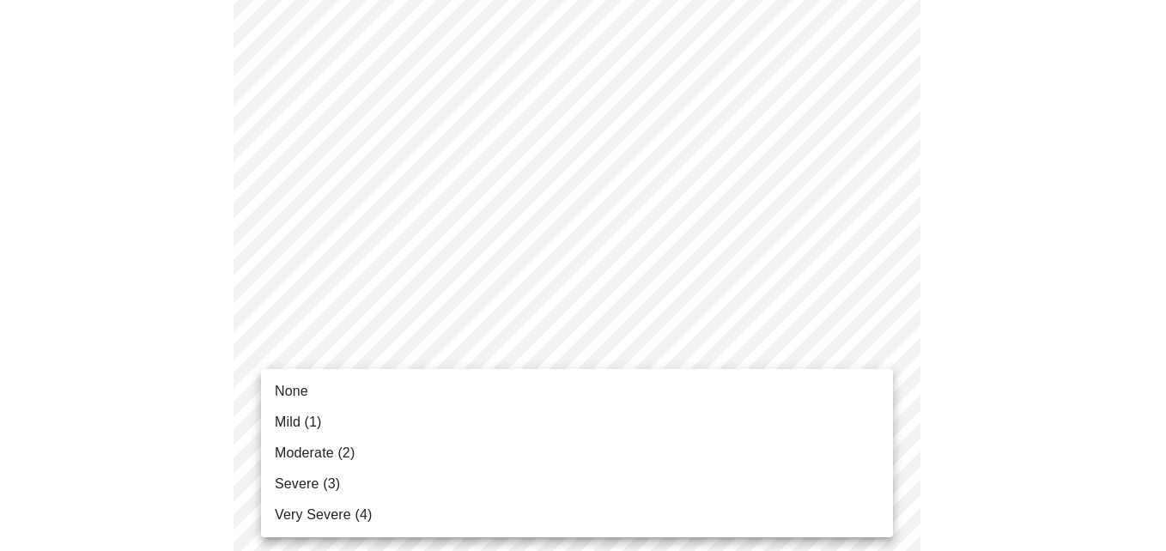
click at [316, 424] on span "Mild (1)" at bounding box center [298, 422] width 47 height 21
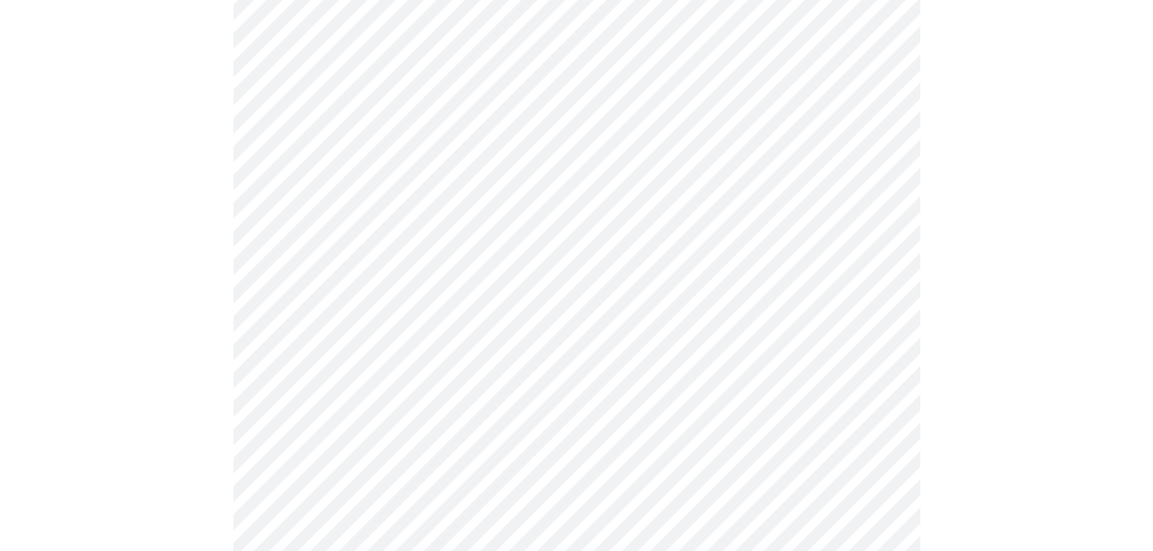
scroll to position [1116, 0]
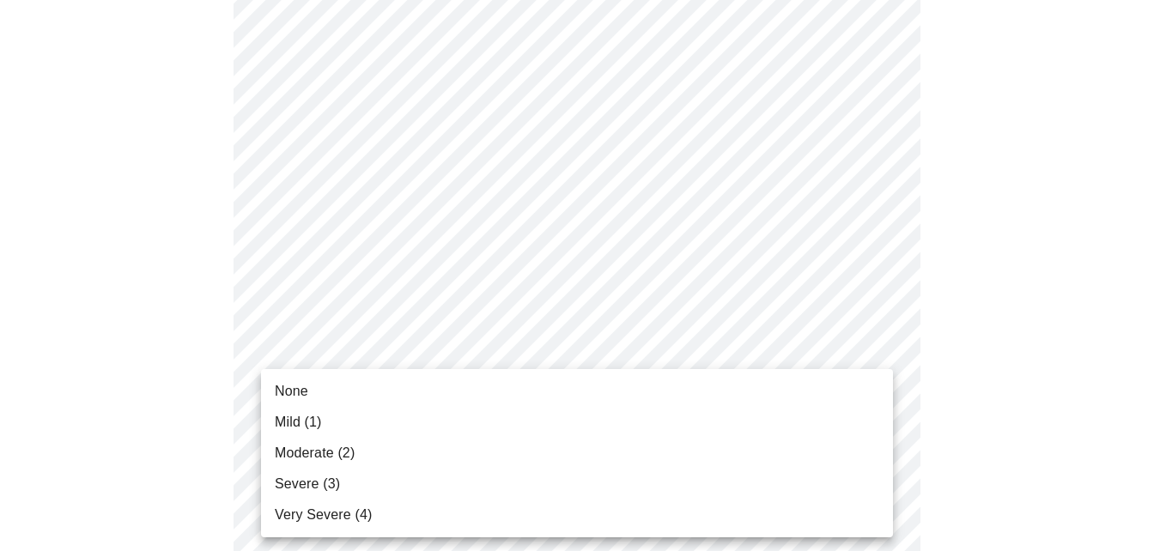
click at [304, 417] on span "Mild (1)" at bounding box center [298, 422] width 47 height 21
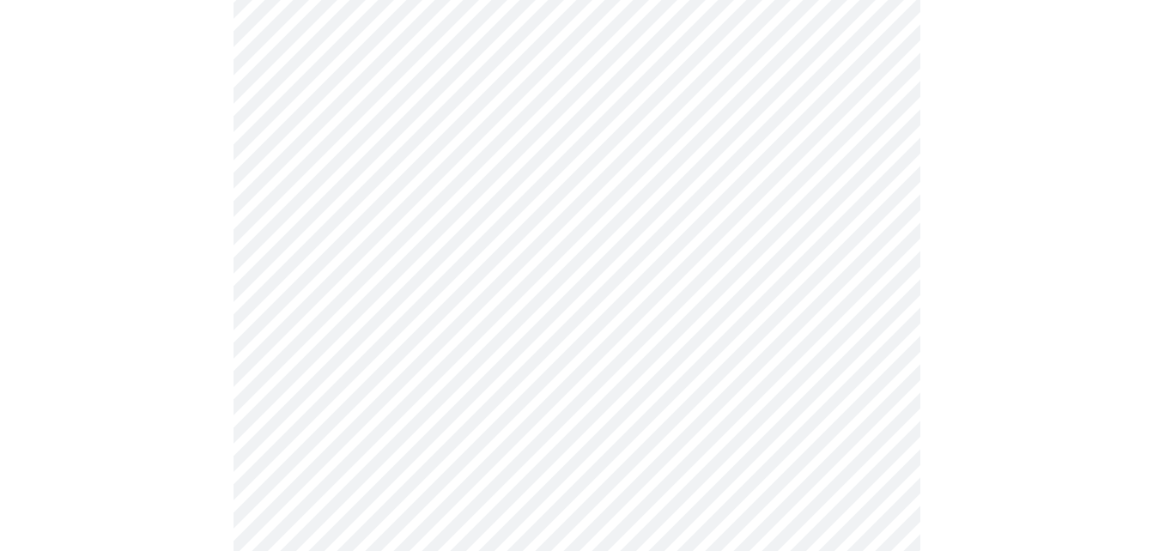
scroll to position [1288, 0]
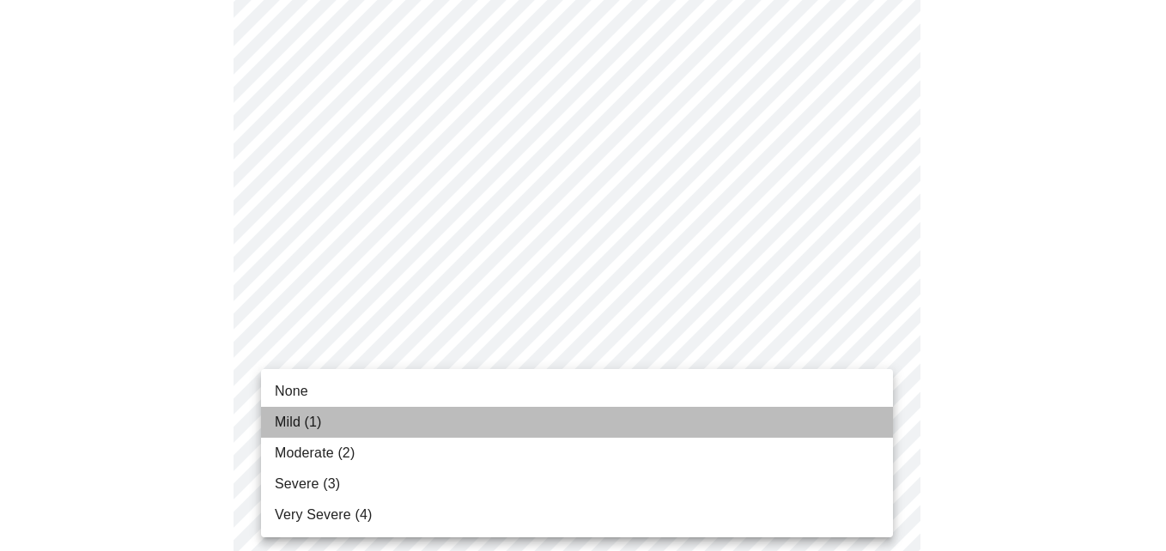
click at [325, 423] on li "Mild (1)" at bounding box center [577, 422] width 632 height 31
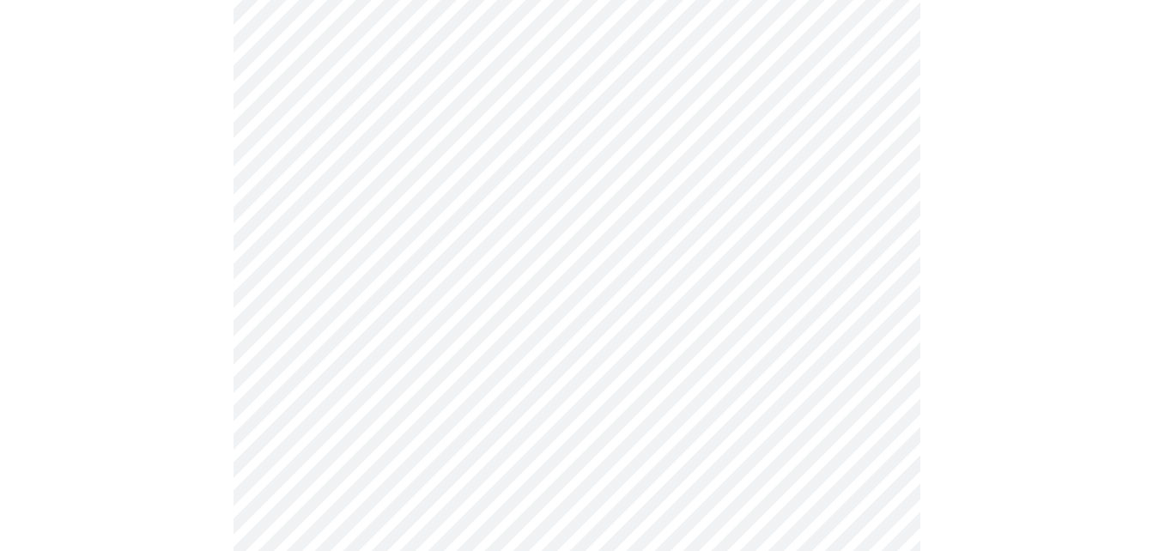
scroll to position [687, 0]
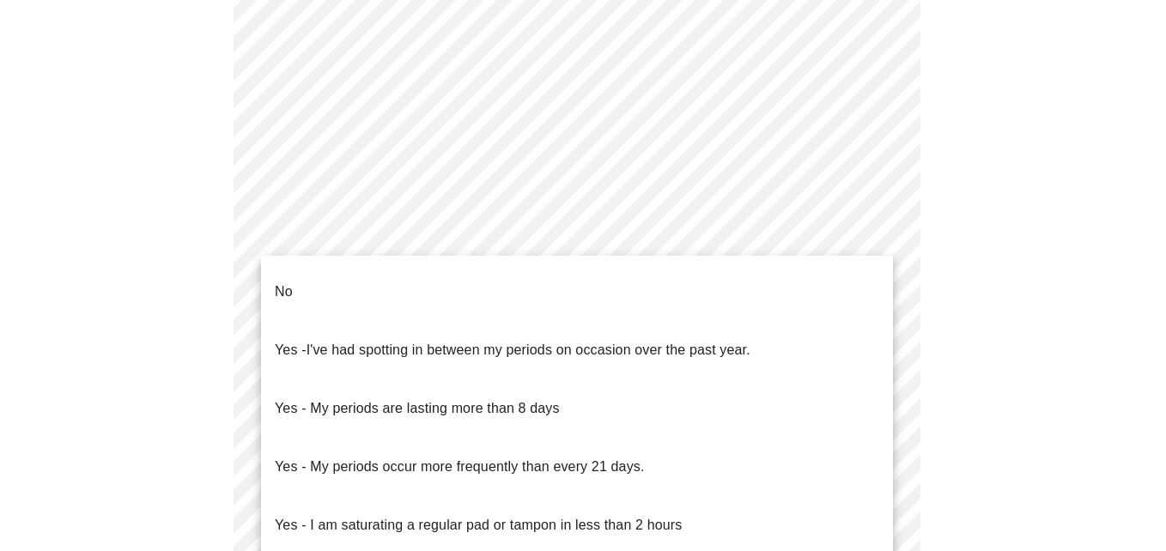
click at [483, 360] on body "MyMenopauseRx Appointments Messaging Labs 1 Uploads Medications Community Refer…" at bounding box center [583, 179] width 1152 height 1719
click at [319, 273] on li "No" at bounding box center [577, 292] width 632 height 58
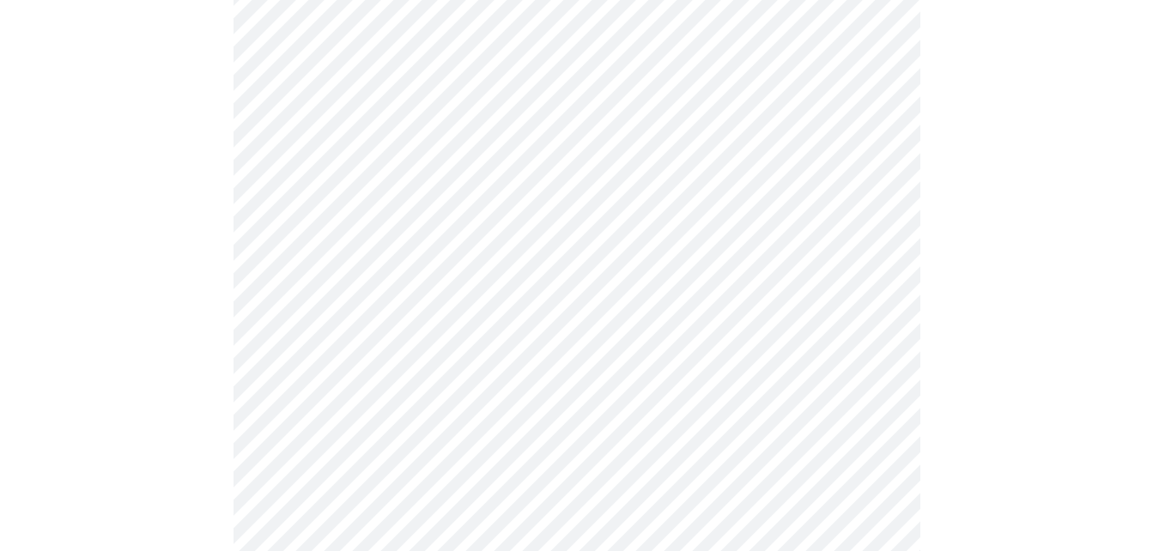
scroll to position [773, 0]
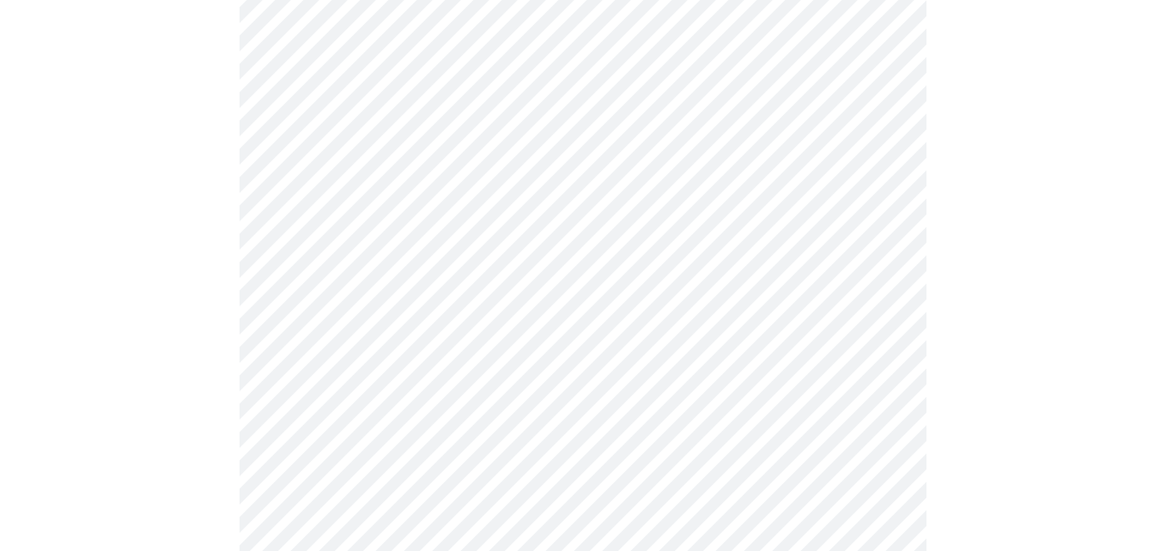
click at [760, 398] on body "MyMenopauseRx Appointments Messaging Labs 1 Uploads Medications Community Refer…" at bounding box center [583, 88] width 1152 height 1709
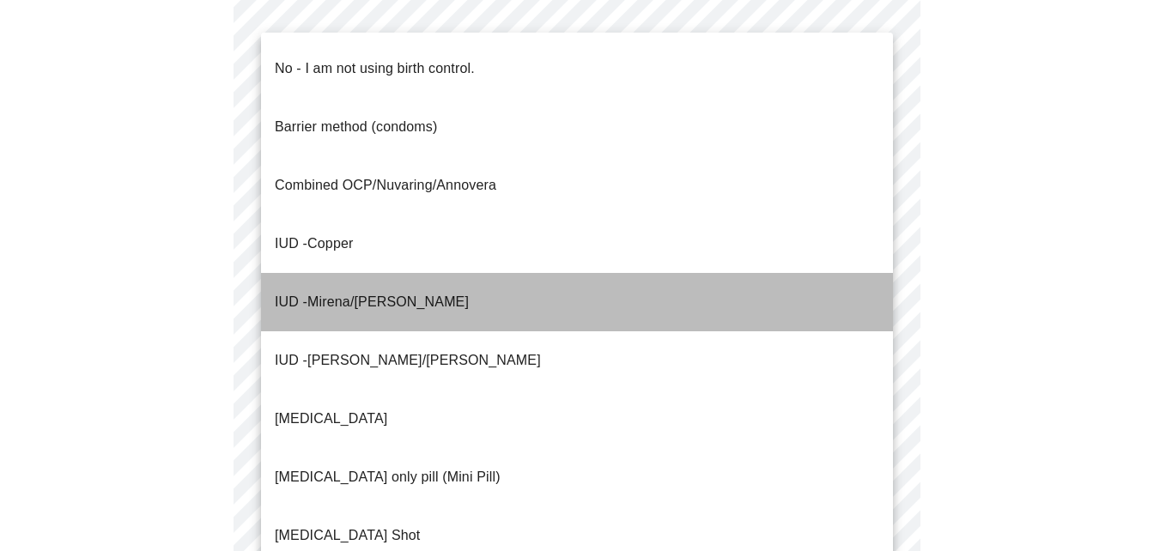
click at [403, 273] on li "IUD - Mirena/[PERSON_NAME]" at bounding box center [577, 302] width 632 height 58
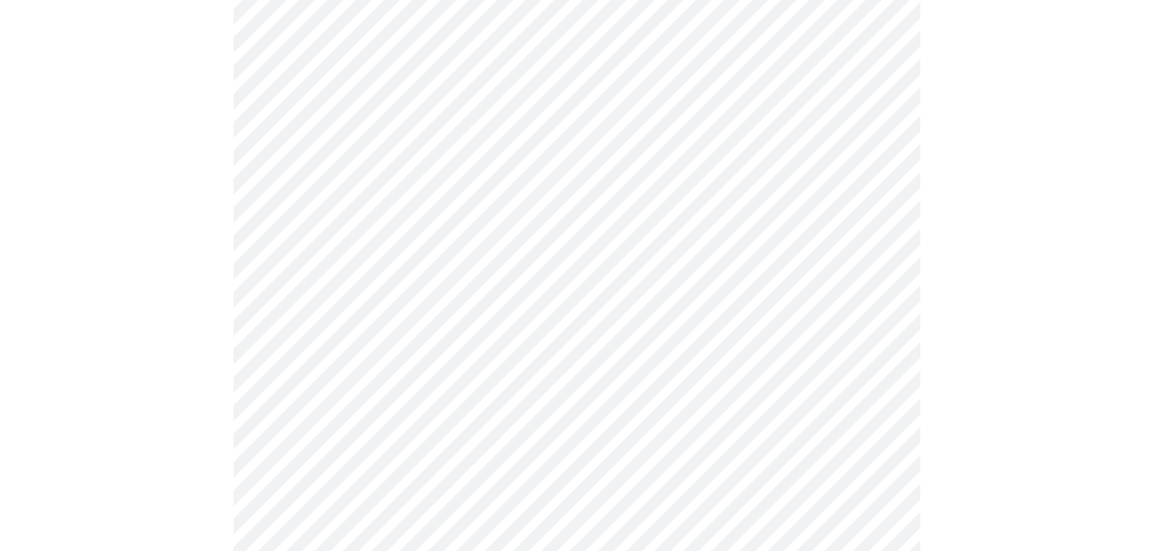
scroll to position [944, 0]
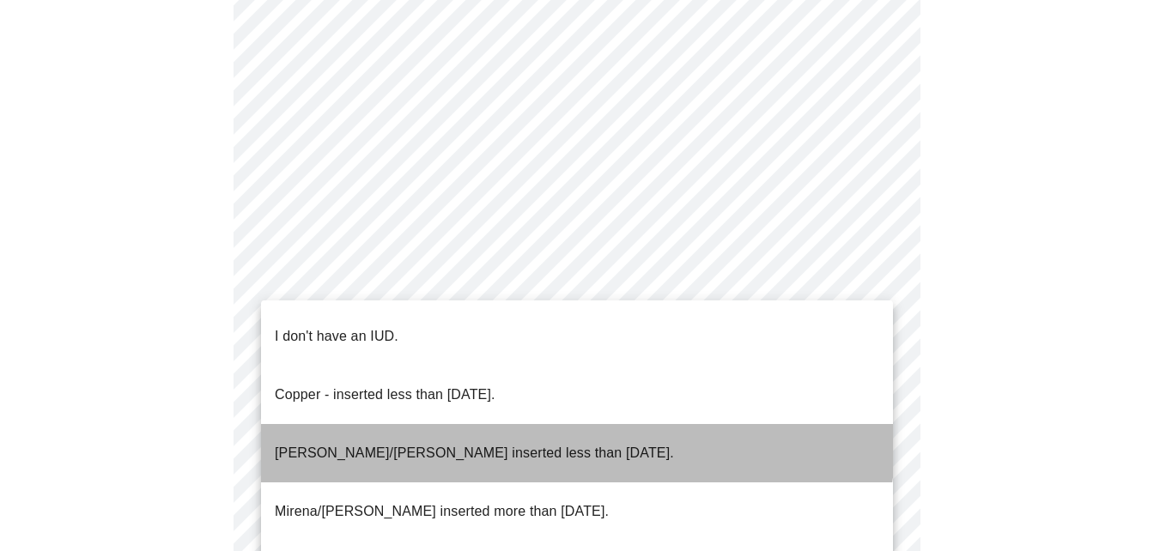
click at [546, 443] on p "[PERSON_NAME]/[PERSON_NAME] inserted less than [DATE]." at bounding box center [474, 453] width 399 height 21
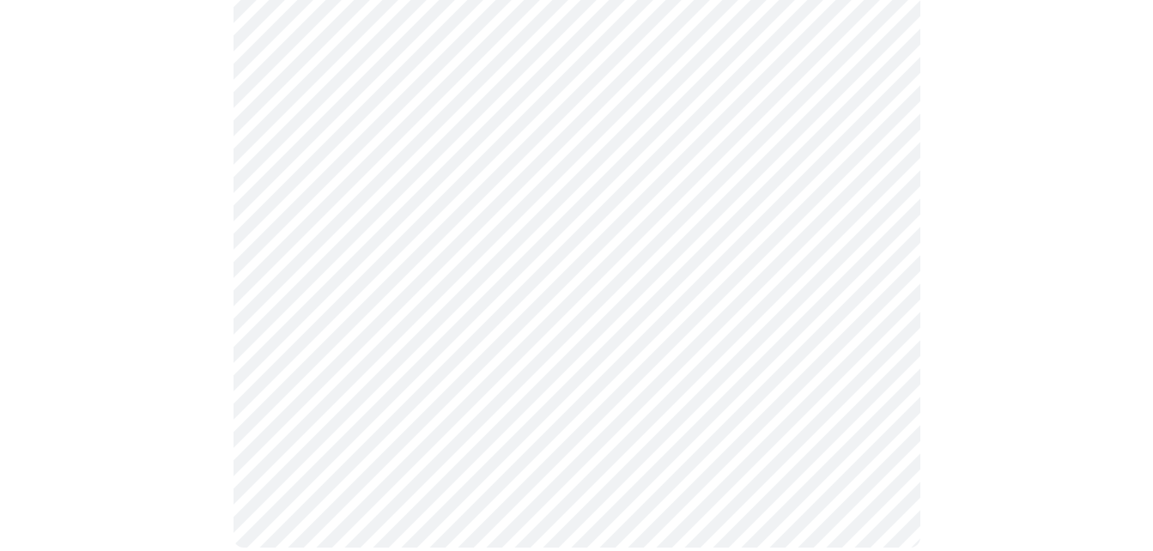
scroll to position [1027, 0]
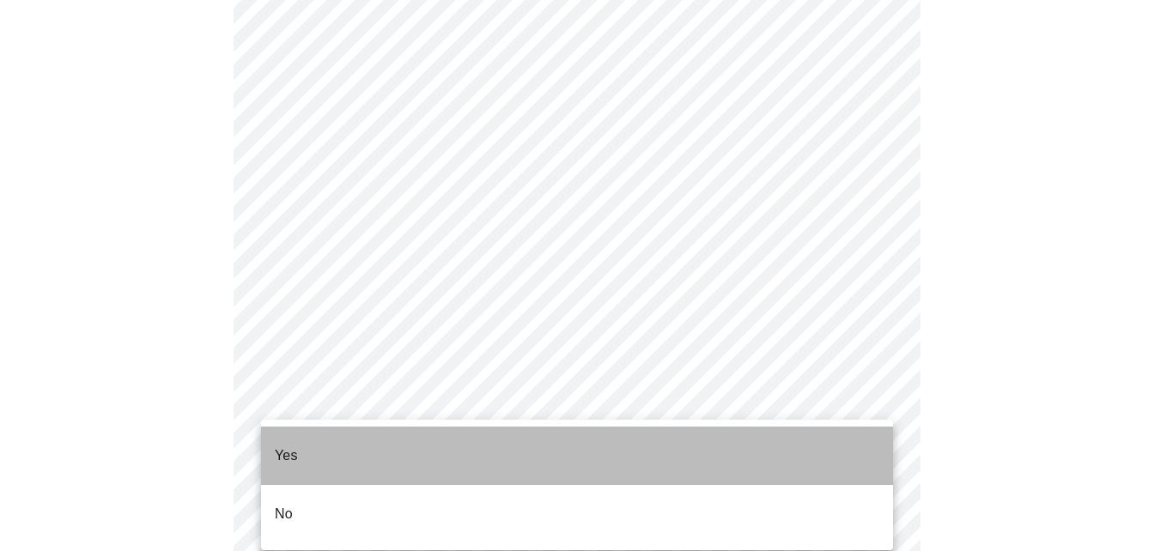
click at [345, 434] on li "Yes" at bounding box center [577, 456] width 632 height 58
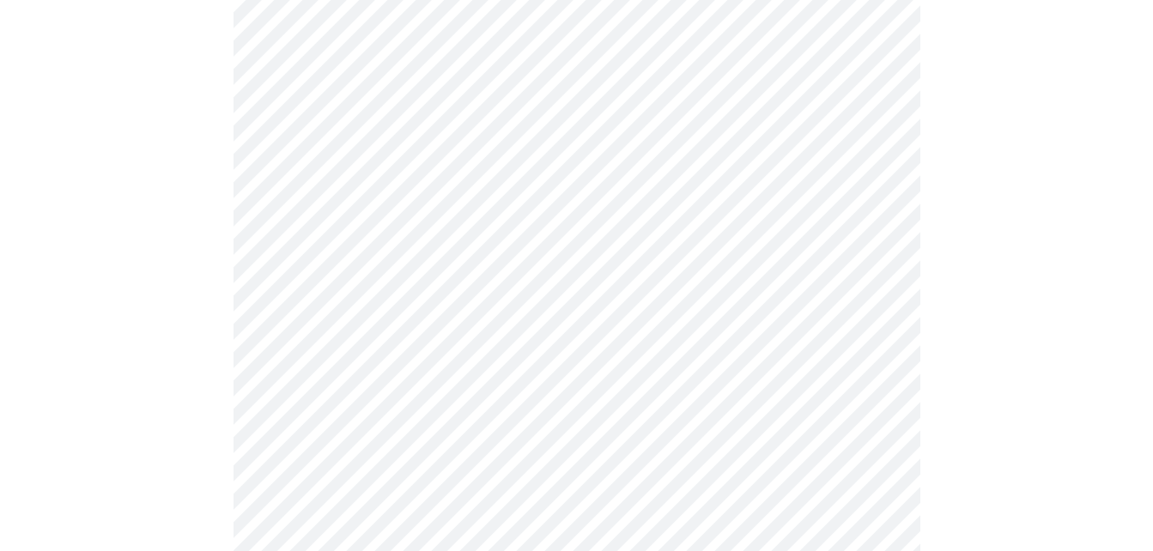
scroll to position [258, 0]
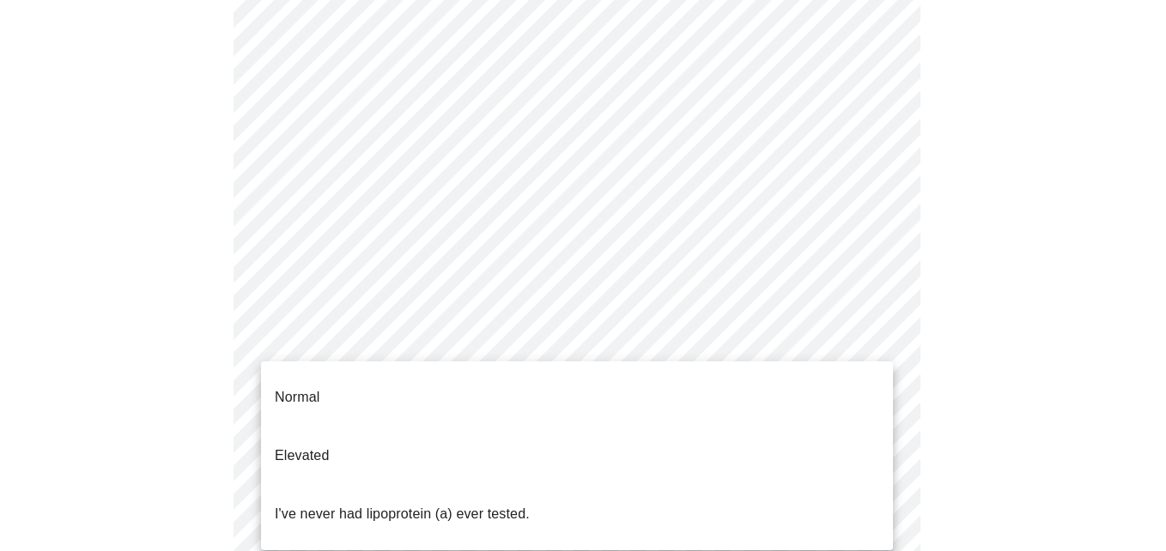
click at [808, 332] on body "MyMenopauseRx Appointments Messaging Labs 1 Uploads Medications Community Refer…" at bounding box center [583, 395] width 1152 height 1293
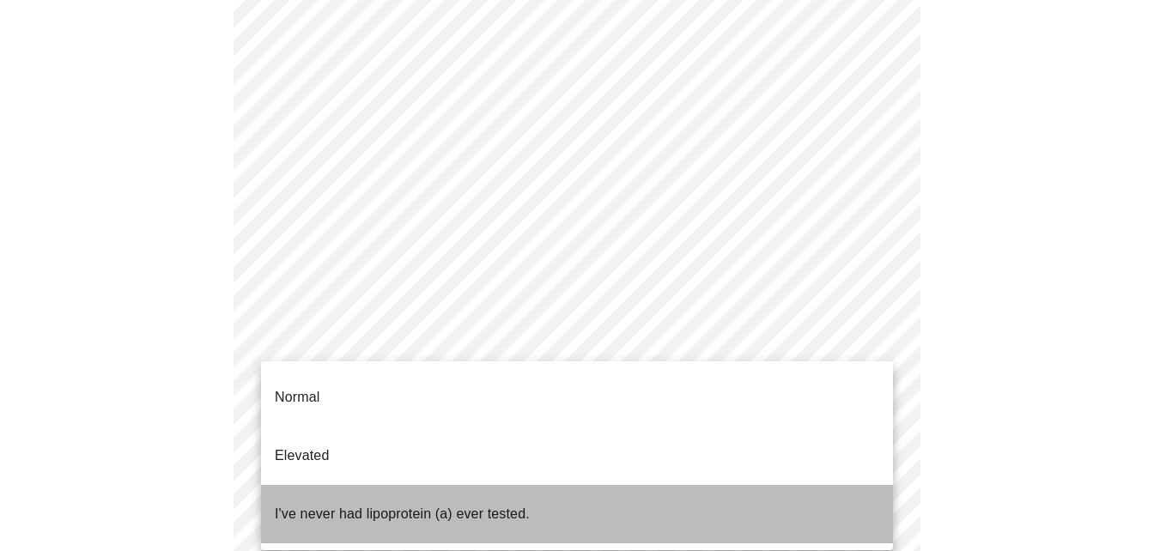
click at [334, 504] on p "I've never had lipoprotein (a) ever tested." at bounding box center [402, 514] width 255 height 21
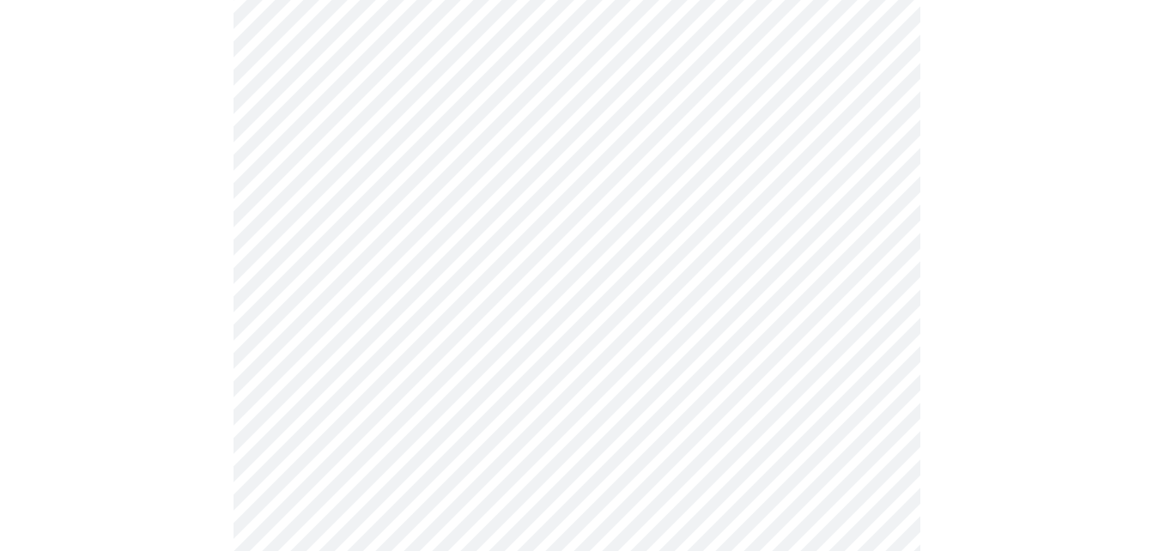
scroll to position [4379, 0]
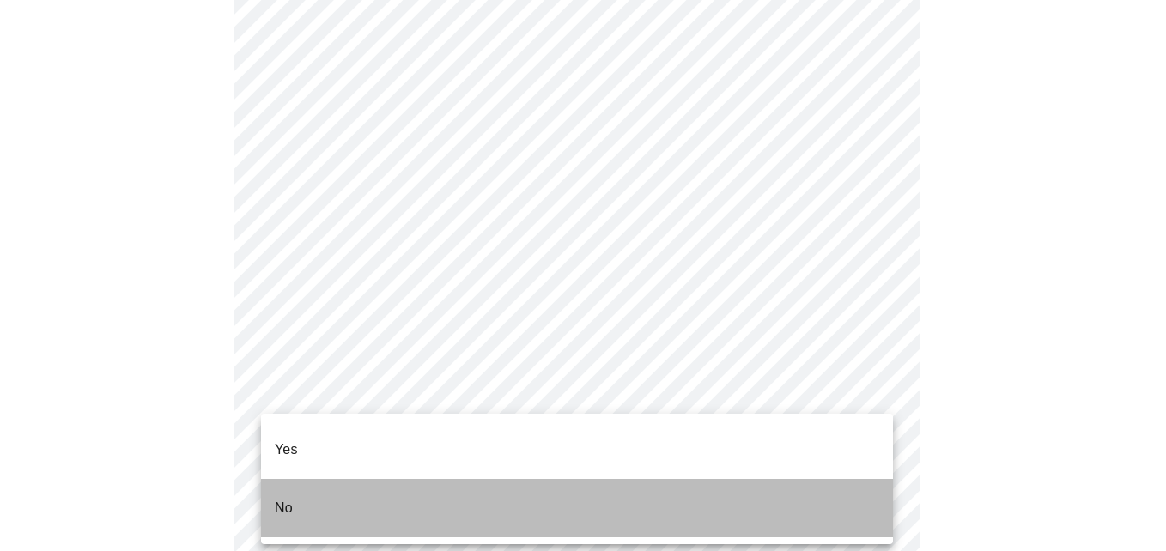
click at [289, 498] on p "No" at bounding box center [284, 508] width 18 height 21
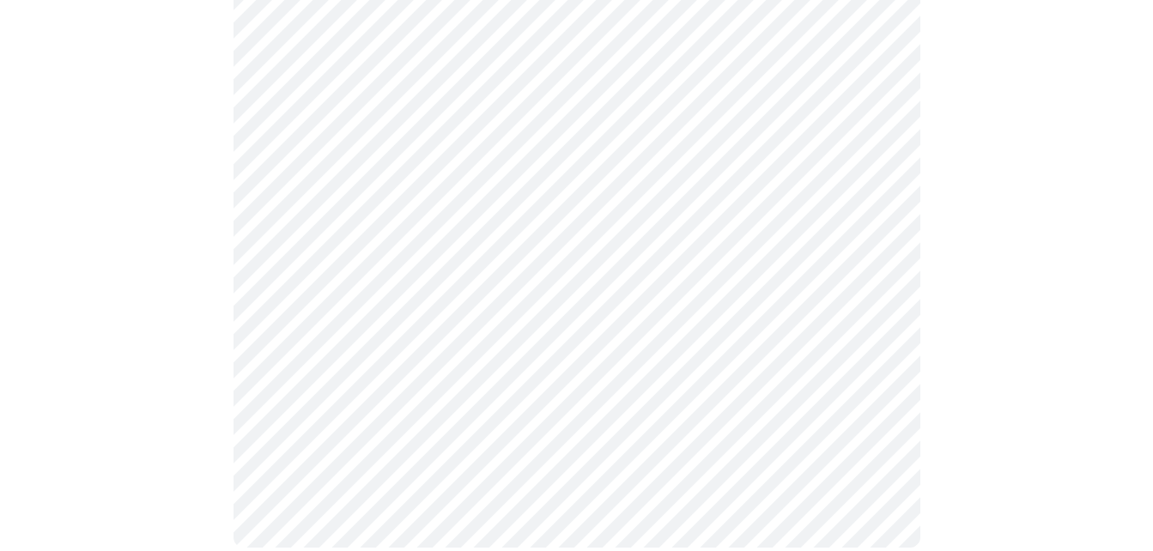
scroll to position [1090, 0]
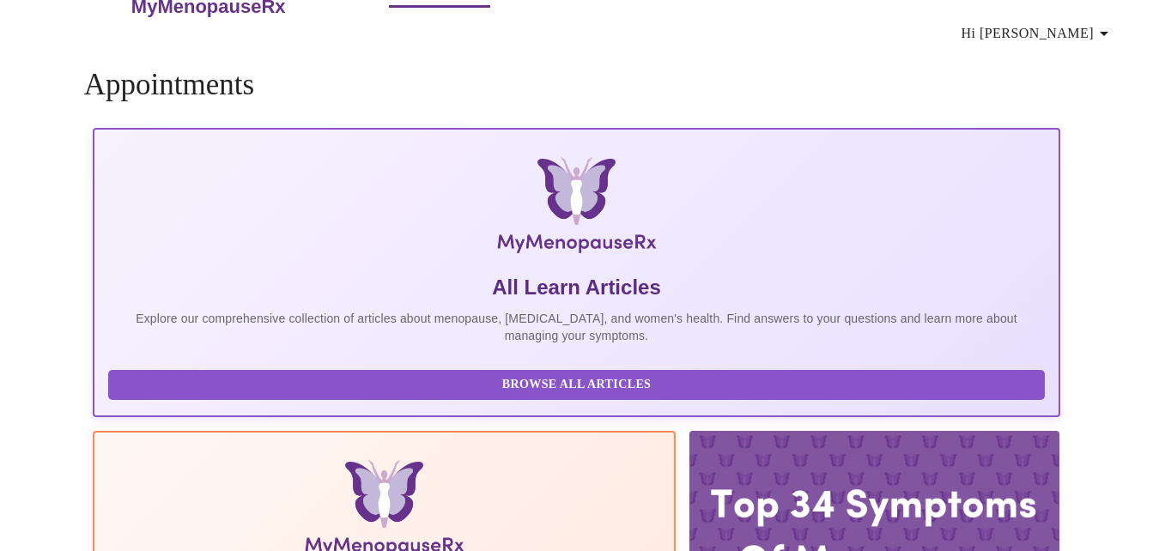
scroll to position [1090, 0]
